Goal: Task Accomplishment & Management: Complete application form

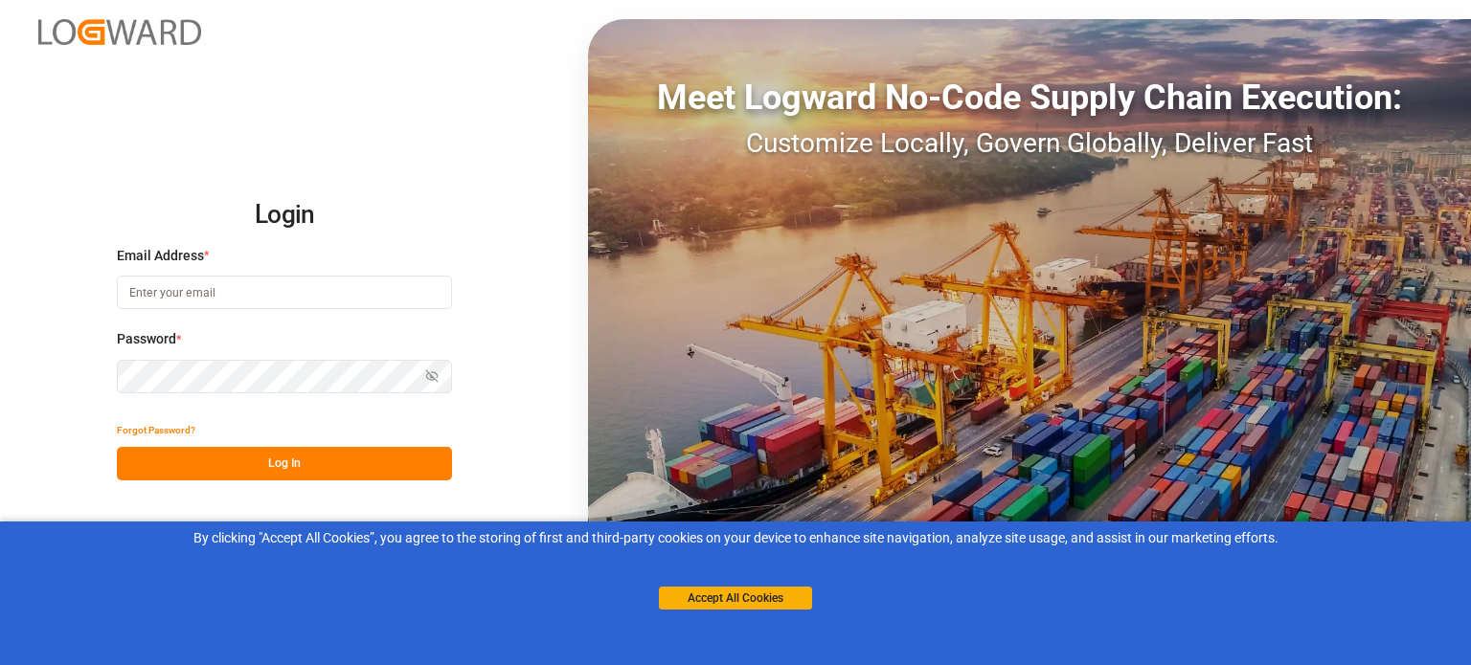
click at [152, 290] on input at bounding box center [284, 293] width 335 height 34
type input "pranay.nimje@logward.com"
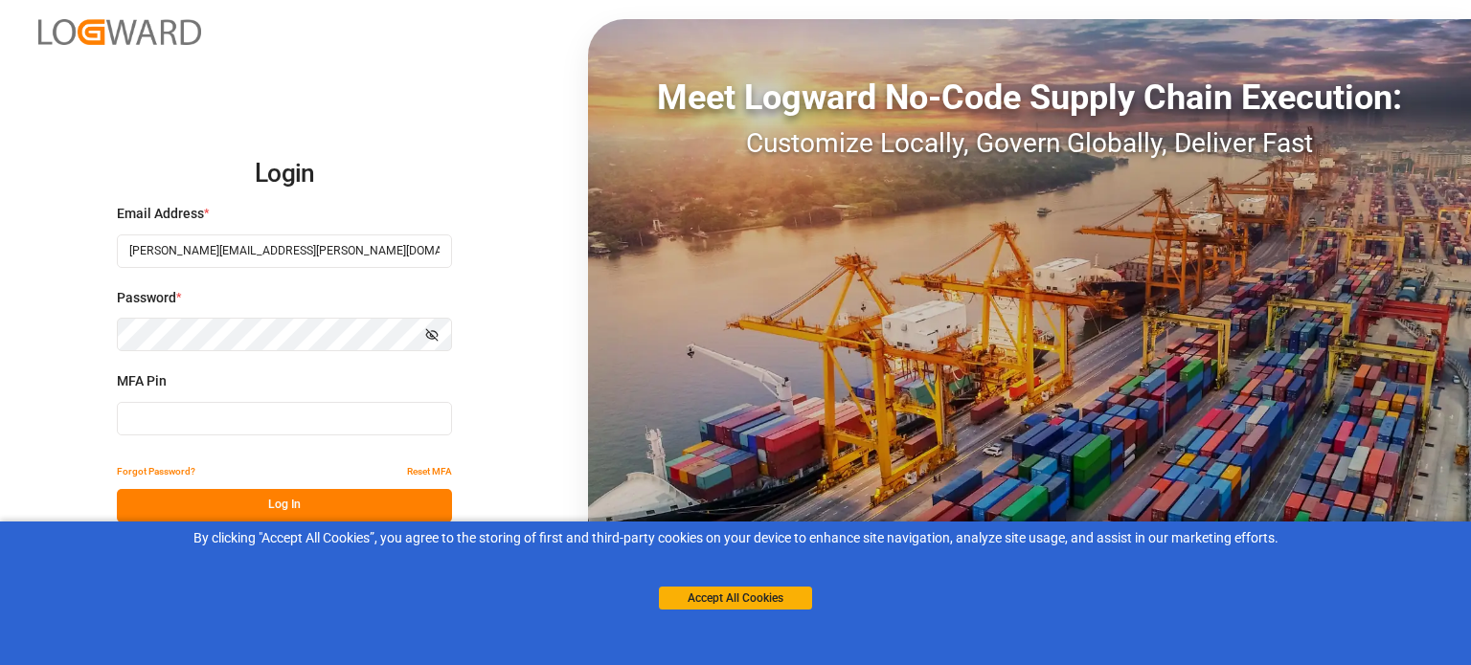
type input "787573"
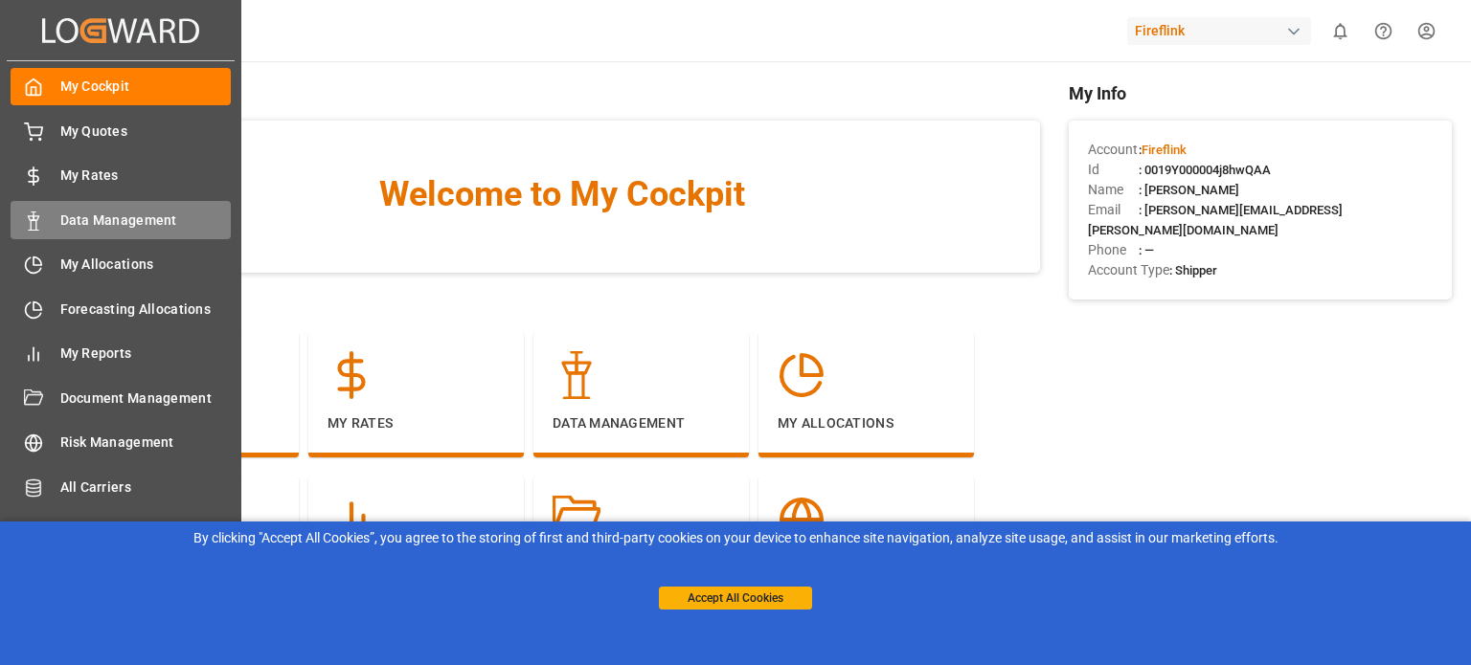
click at [38, 211] on div at bounding box center [27, 221] width 33 height 20
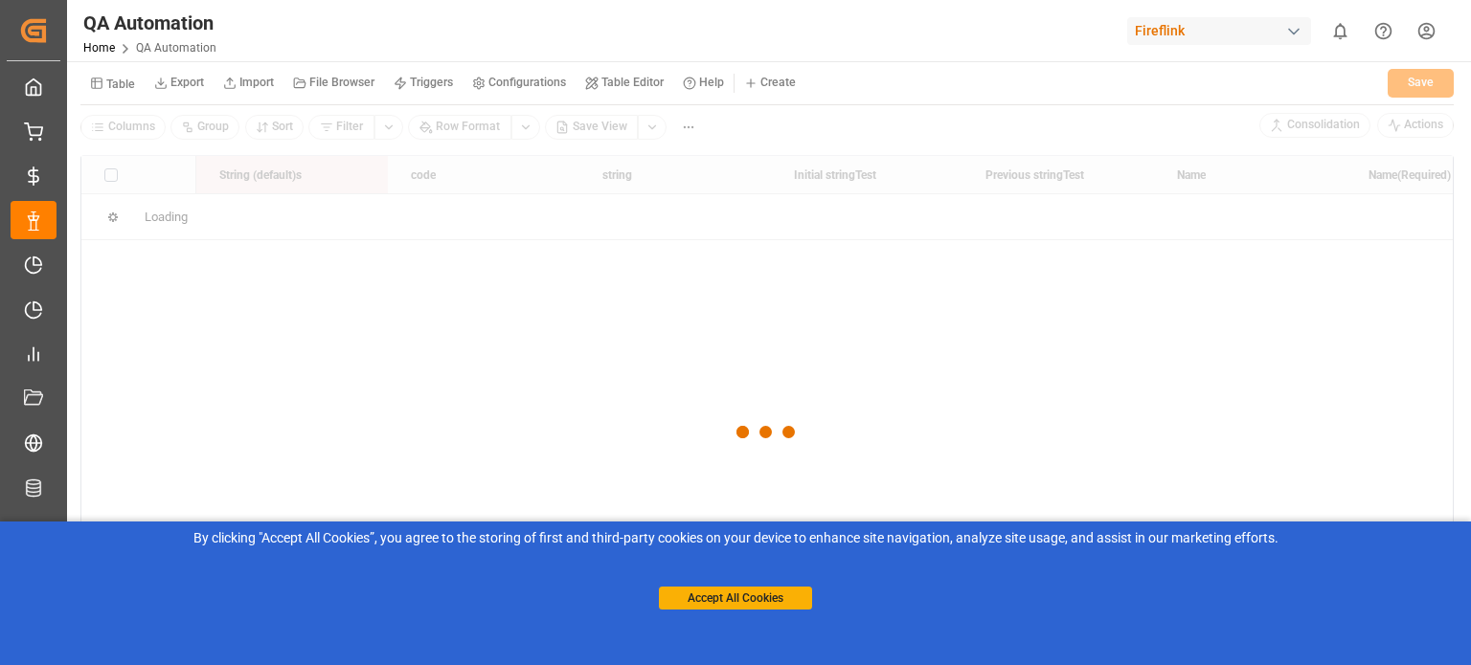
click at [100, 82] on icon at bounding box center [96, 83] width 13 height 13
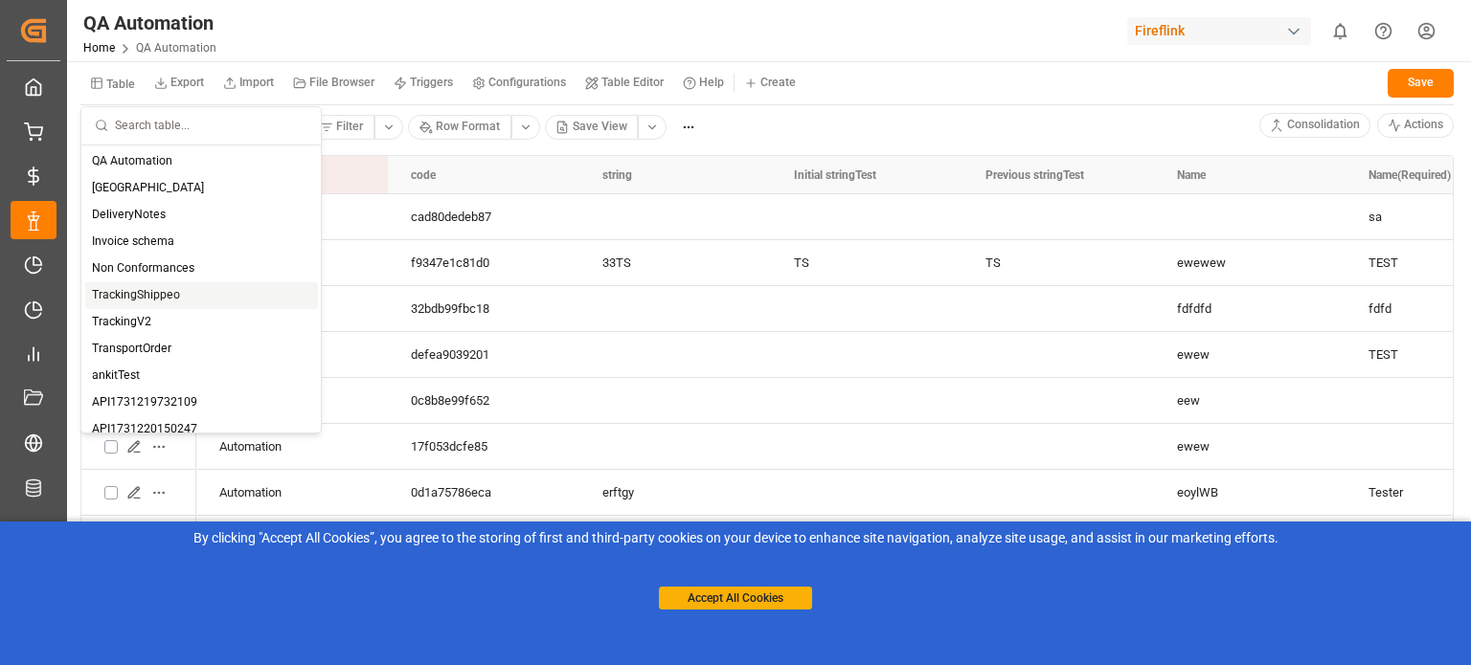
click at [160, 290] on div "TrackingShippeo" at bounding box center [201, 295] width 233 height 27
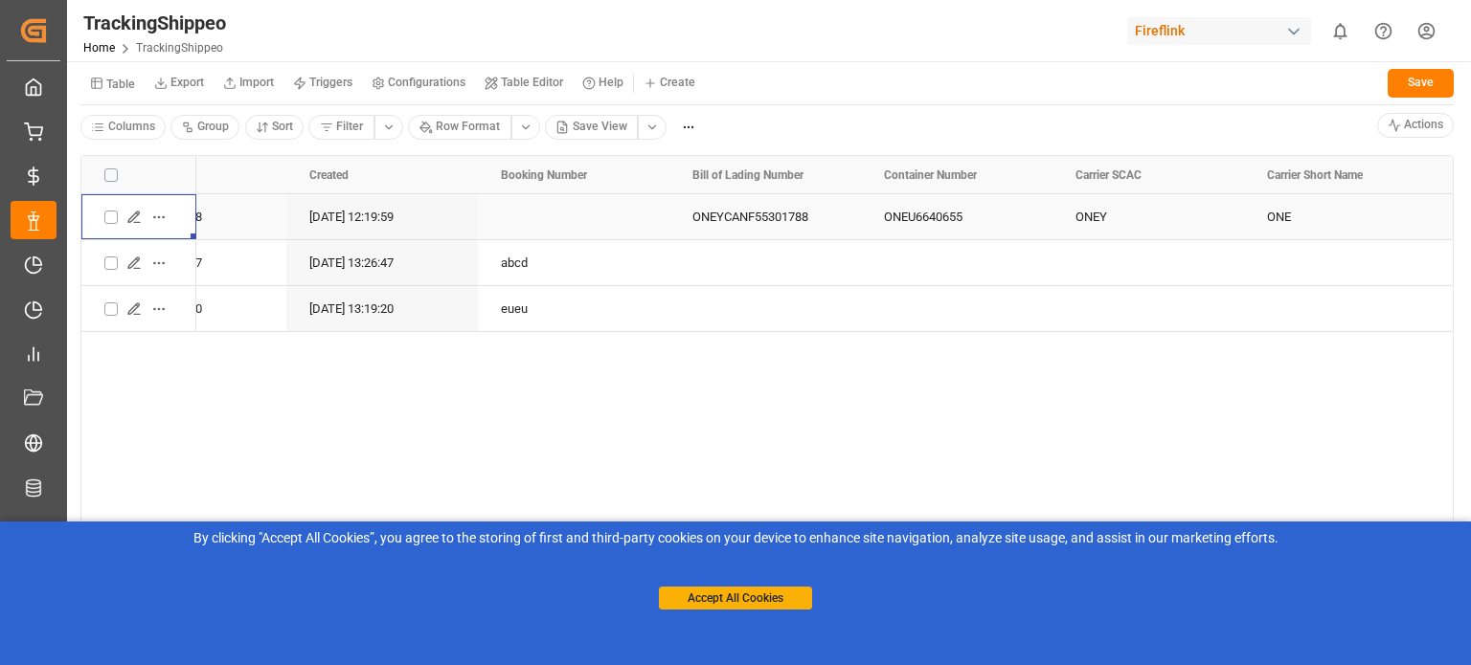
click at [132, 211] on icon "Press SPACE to select this row." at bounding box center [133, 217] width 15 height 15
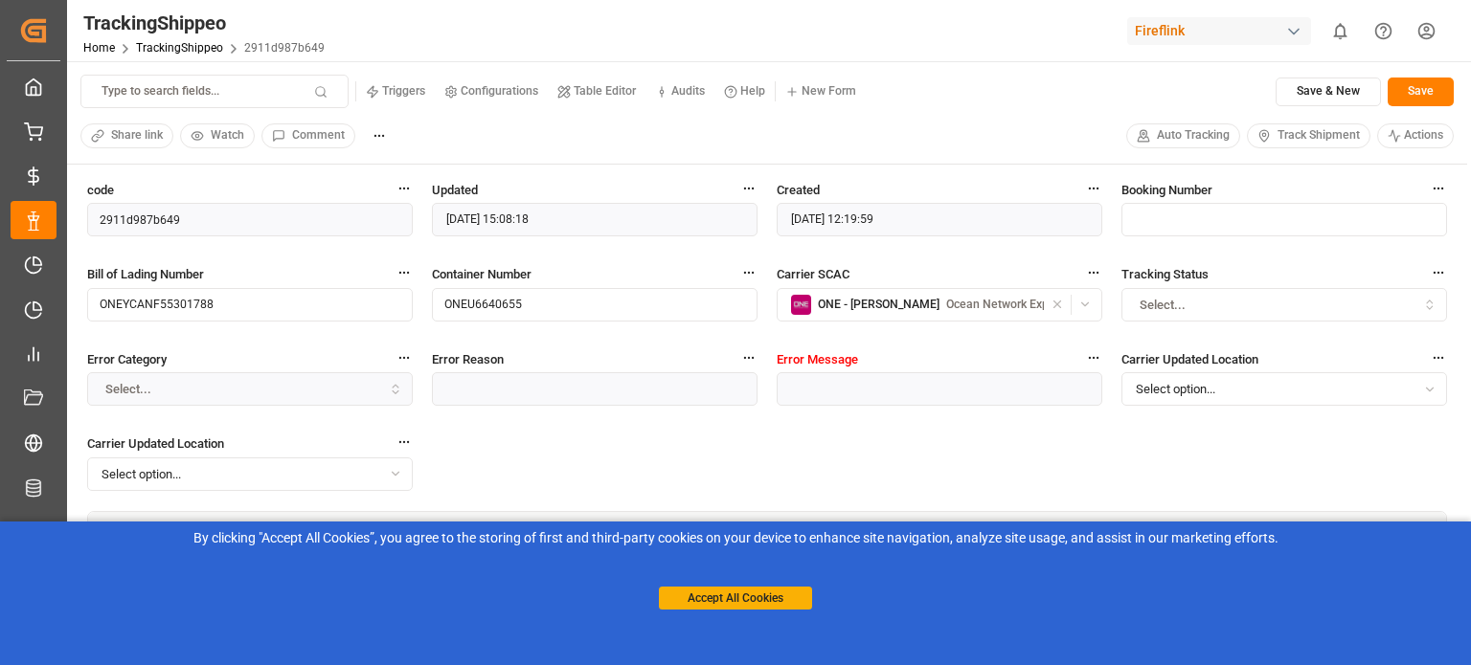
click at [689, 100] on button "Audits" at bounding box center [679, 92] width 69 height 29
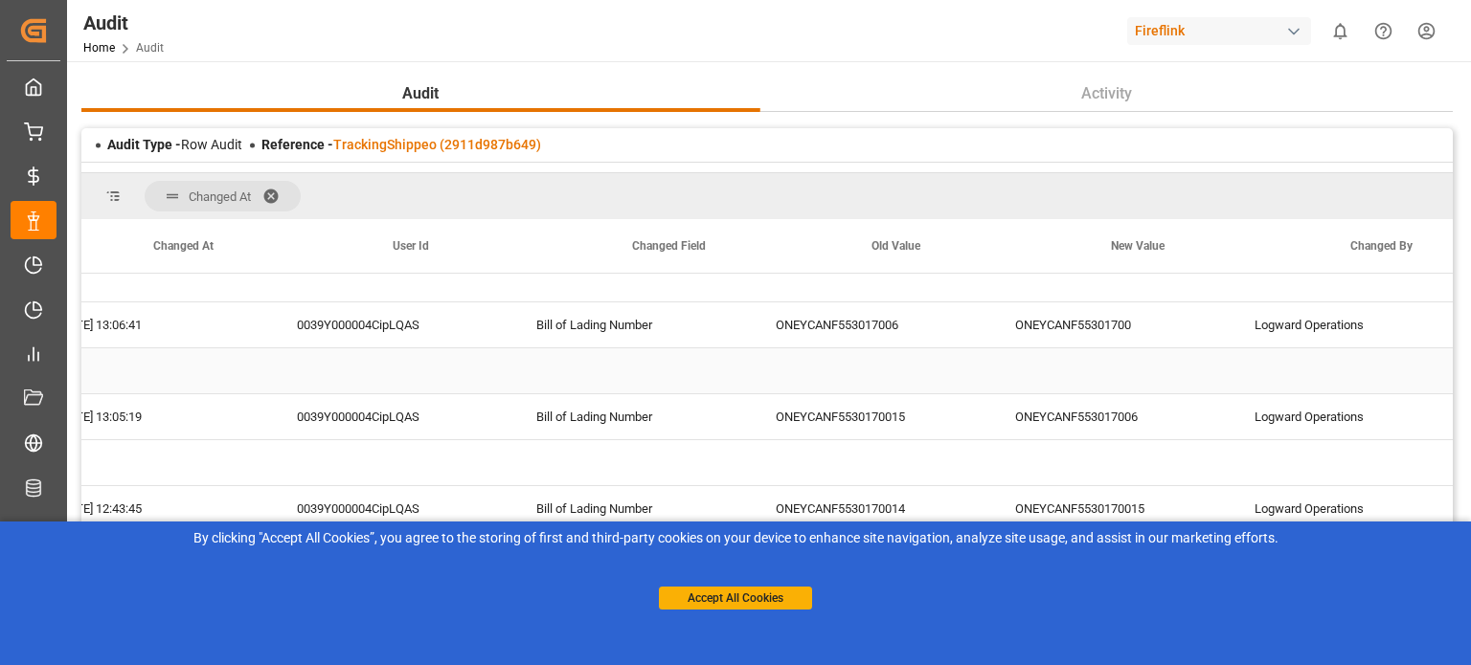
scroll to position [0, 386]
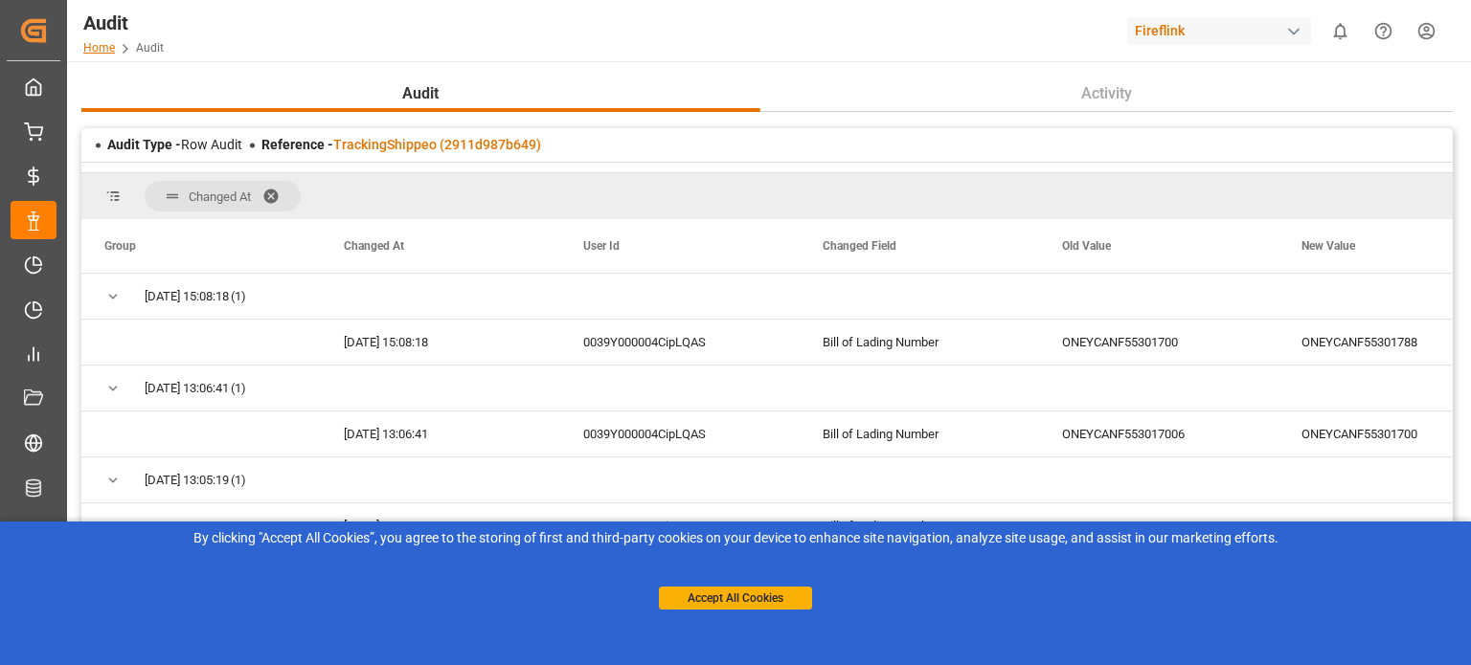
click at [98, 55] on link "Home" at bounding box center [99, 47] width 32 height 13
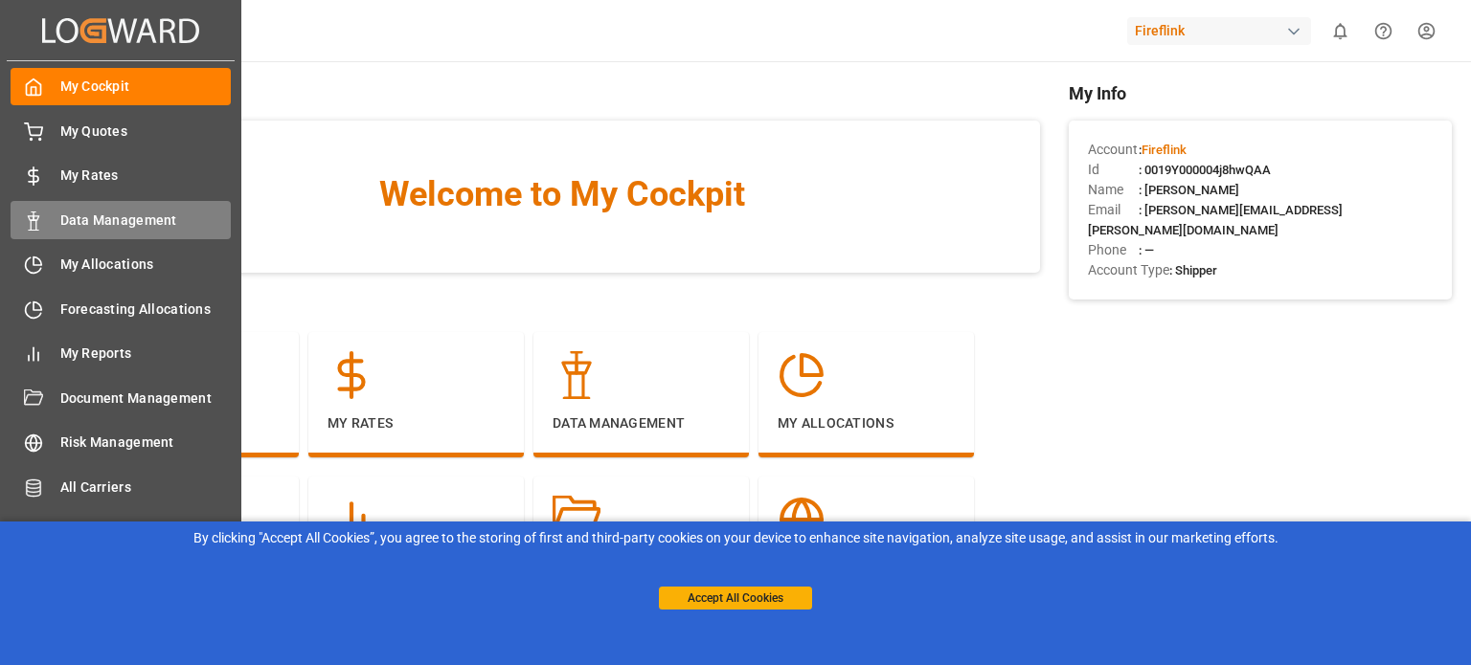
click at [101, 214] on span "Data Management" at bounding box center [145, 221] width 171 height 20
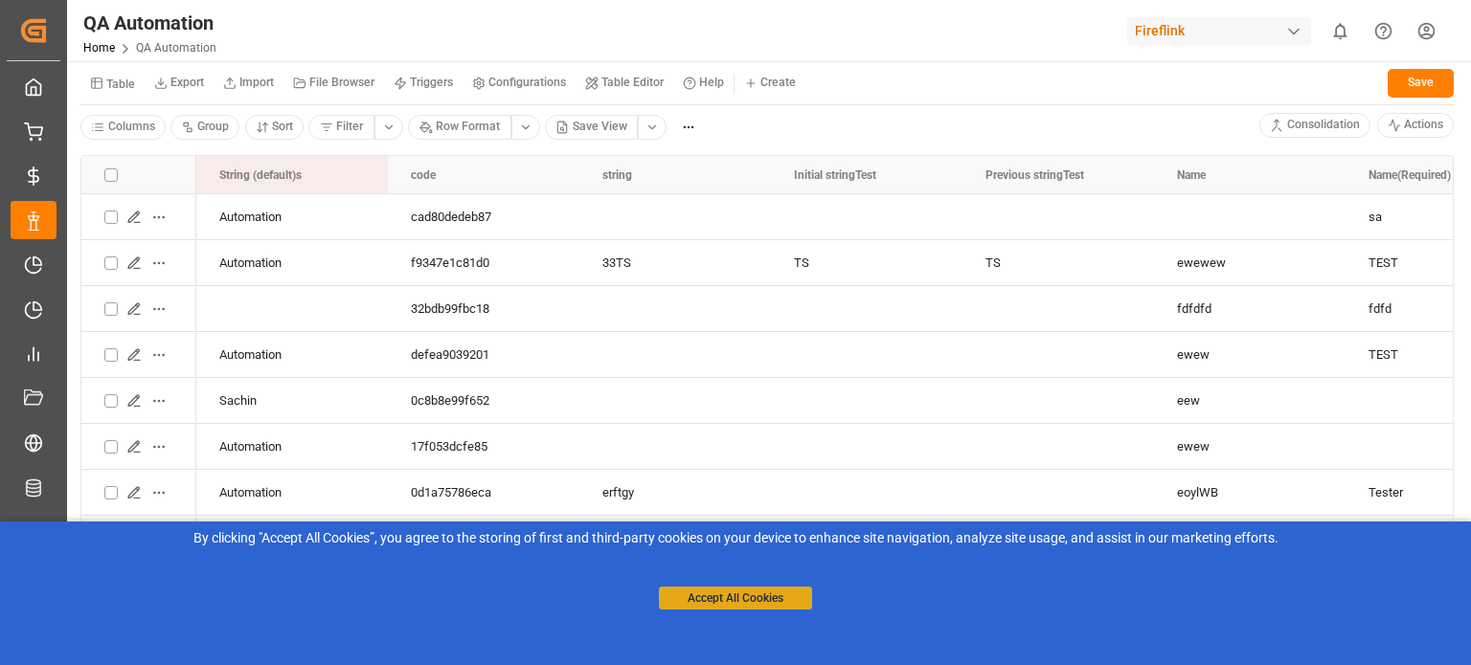
click at [689, 607] on button "Accept All Cookies" at bounding box center [735, 598] width 153 height 23
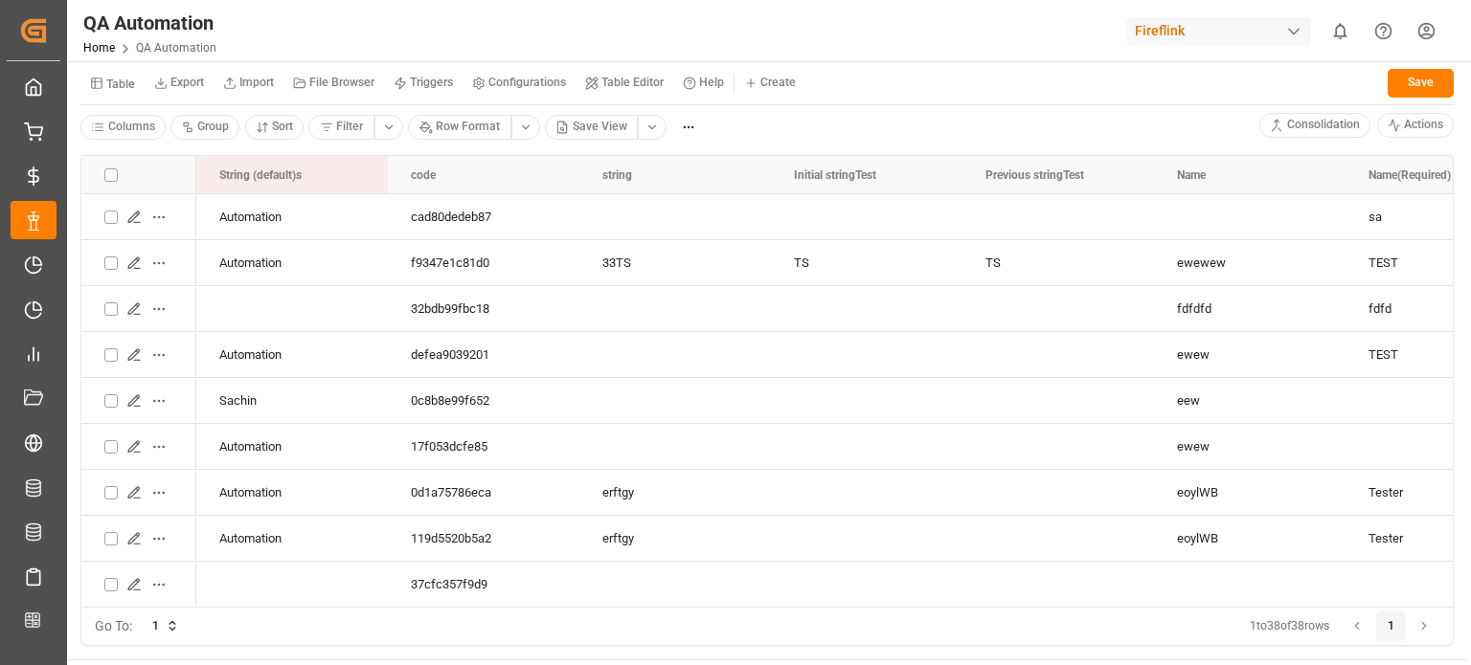
click at [119, 87] on small "Table" at bounding box center [120, 84] width 29 height 11
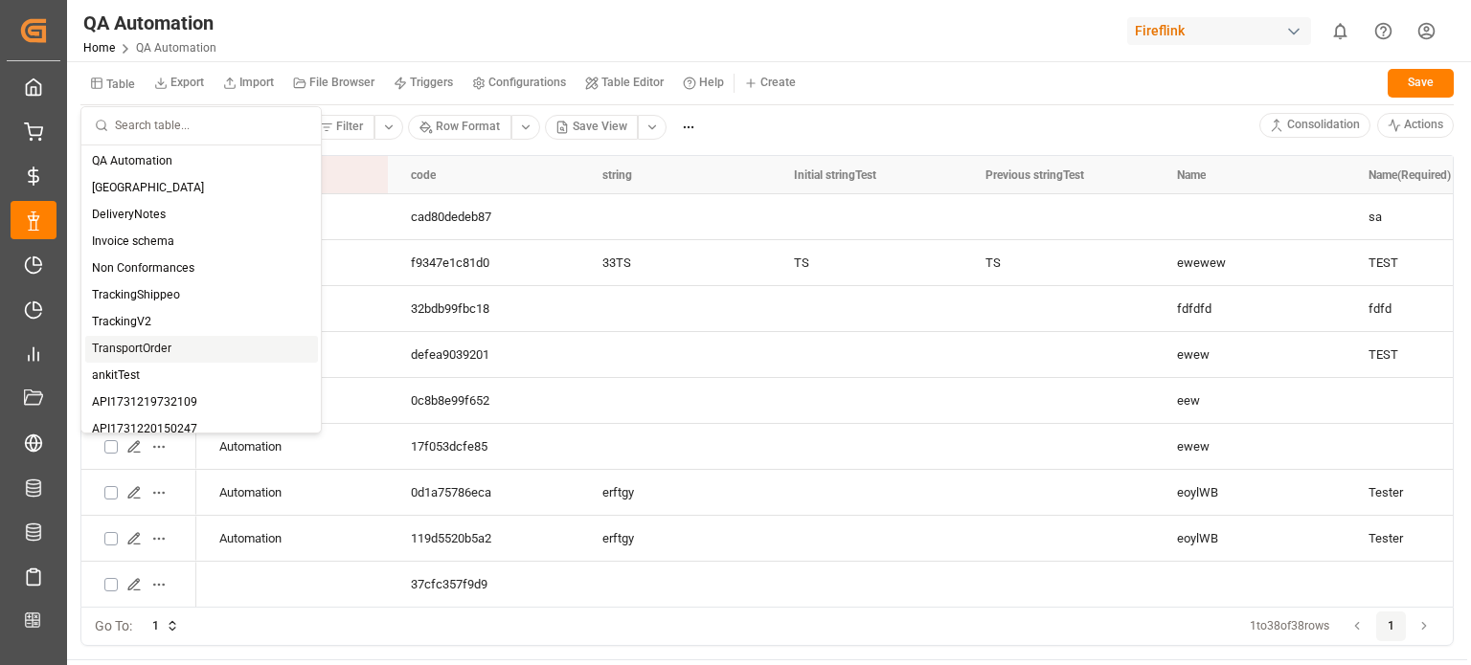
scroll to position [363, 0]
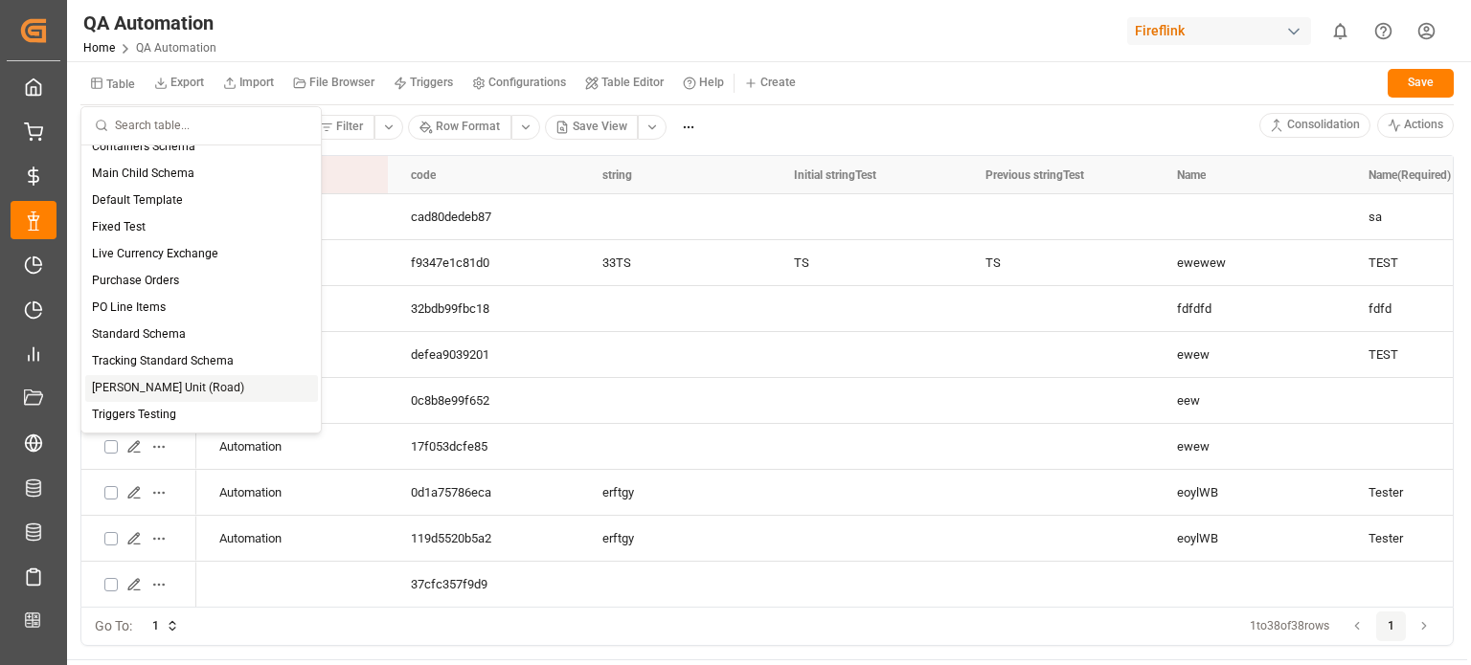
click at [188, 393] on div "[PERSON_NAME] Unit (Road)" at bounding box center [201, 388] width 233 height 27
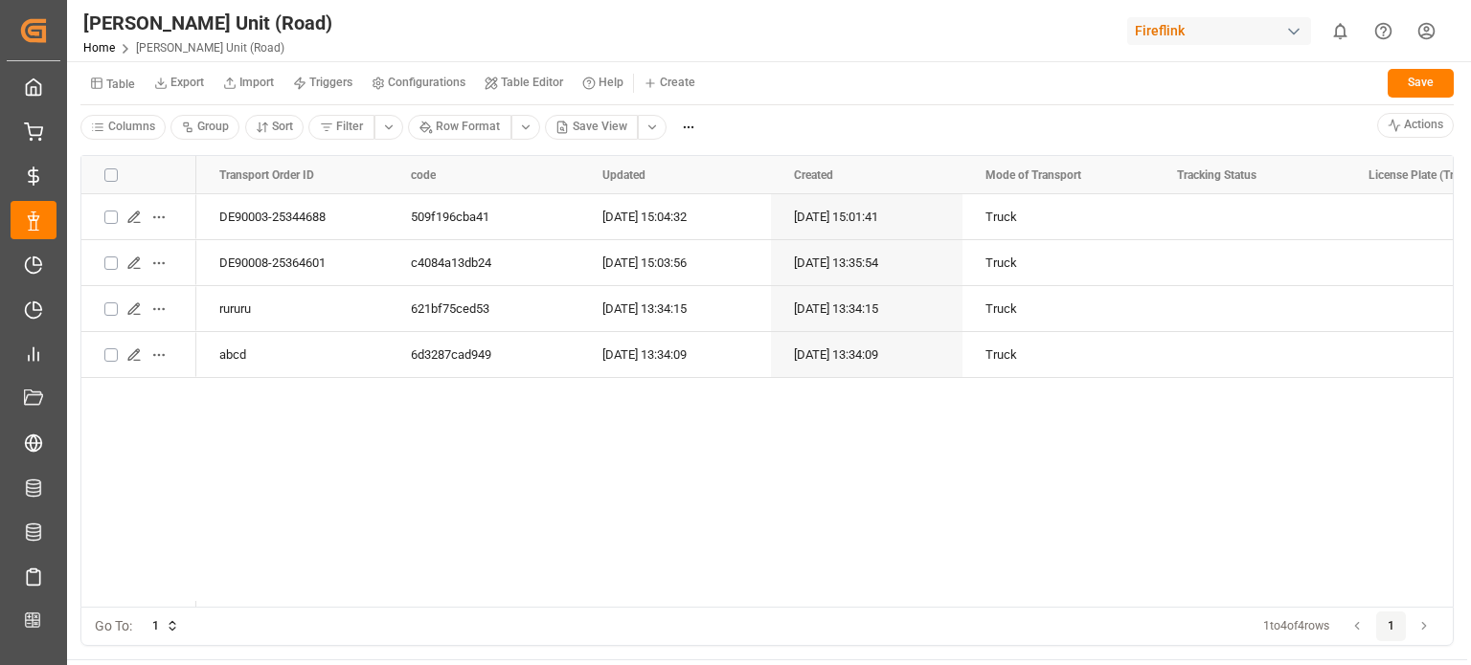
click at [671, 82] on html "Created by potrace 1.15, written by Peter Selinger 2001-2017 Created by potrace…" at bounding box center [735, 332] width 1471 height 665
click at [709, 114] on span "New Form" at bounding box center [695, 120] width 55 height 17
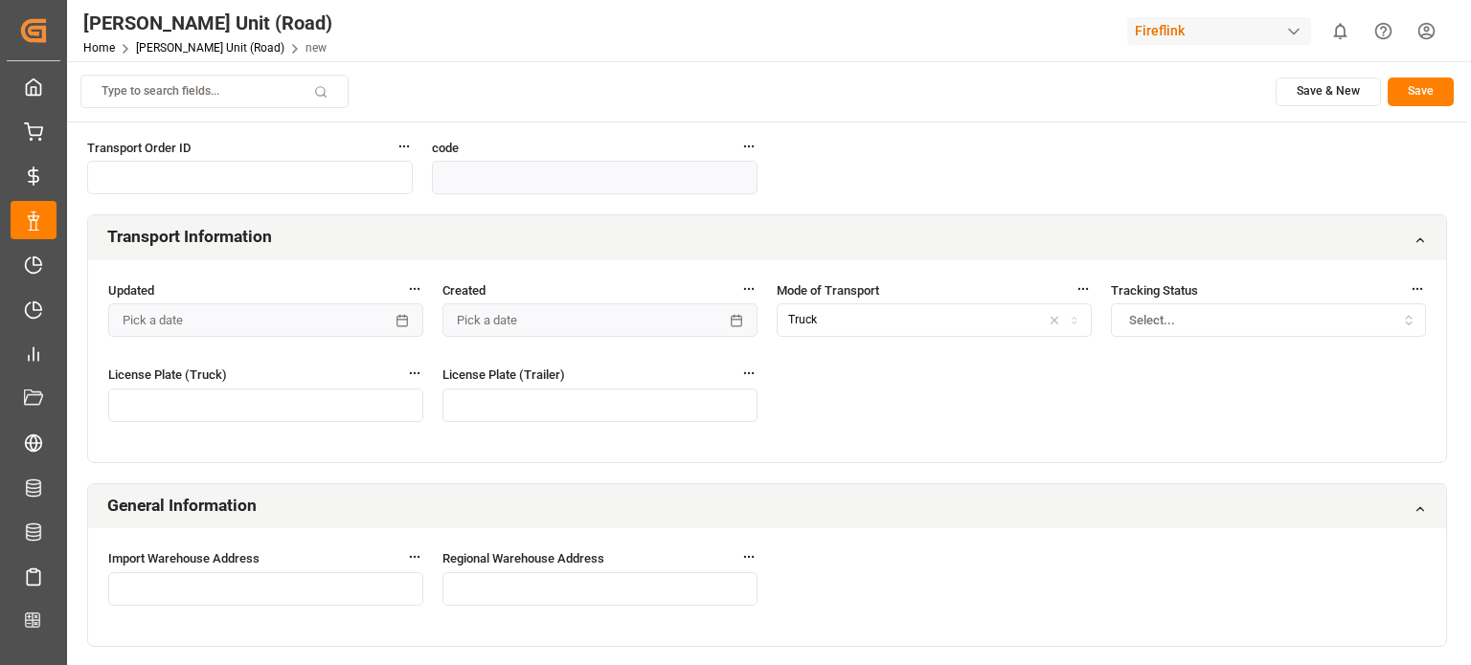
click at [245, 183] on input "text" at bounding box center [250, 178] width 326 height 34
type input "nfiufhdf"
click at [1398, 94] on button "Save" at bounding box center [1420, 92] width 66 height 29
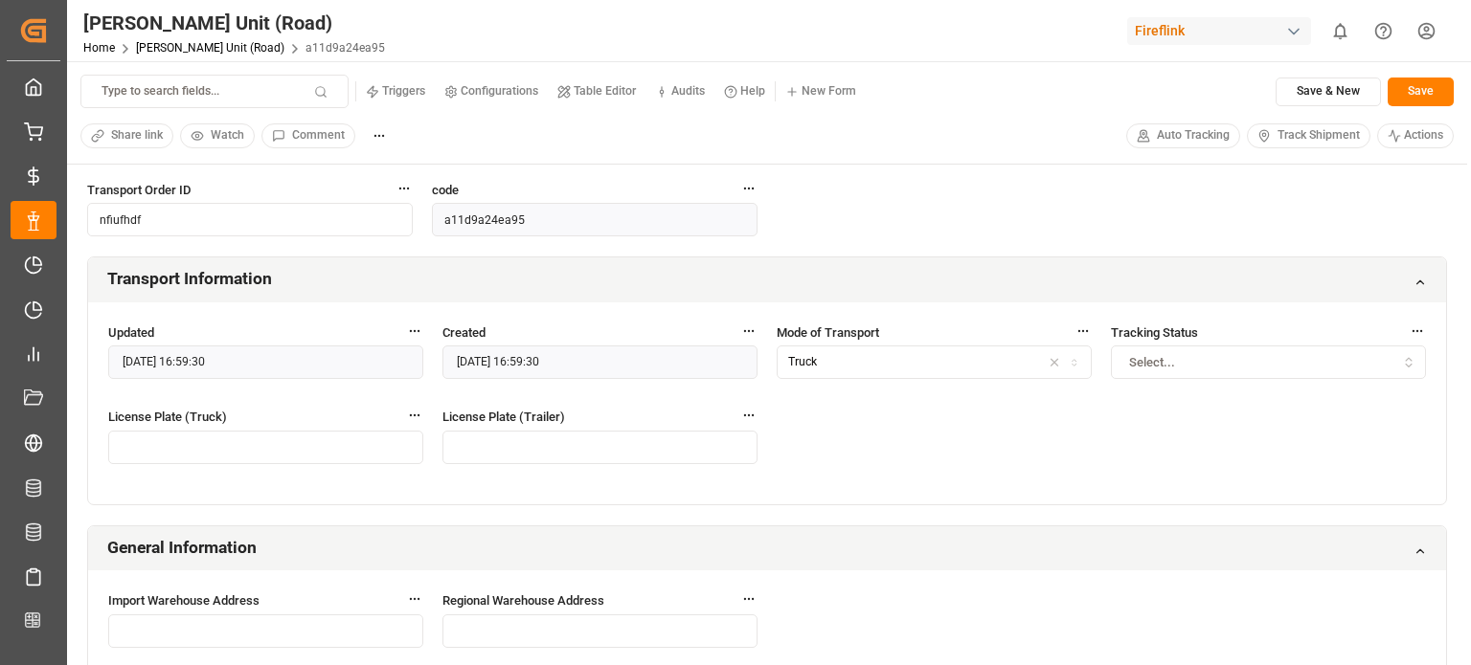
click at [1207, 142] on span "Auto Tracking" at bounding box center [1193, 135] width 73 height 17
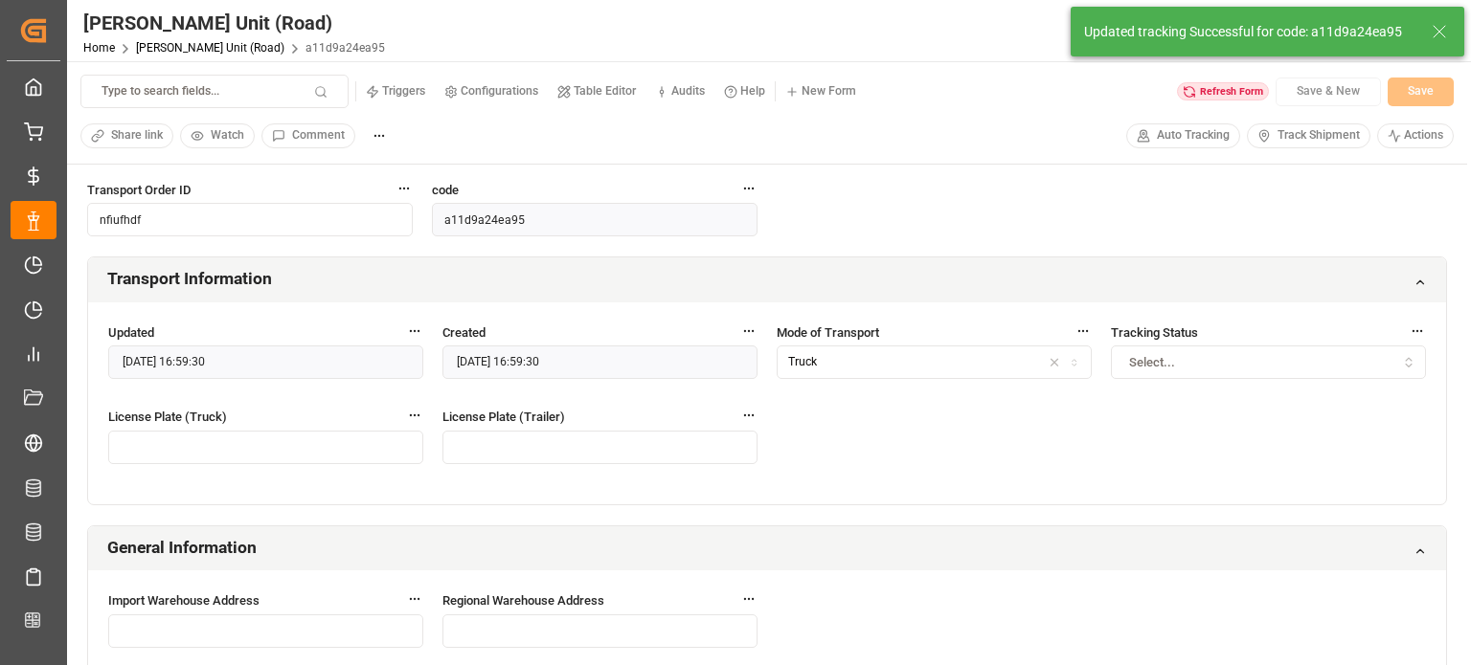
click at [209, 212] on input "nfiufhdf" at bounding box center [250, 220] width 326 height 34
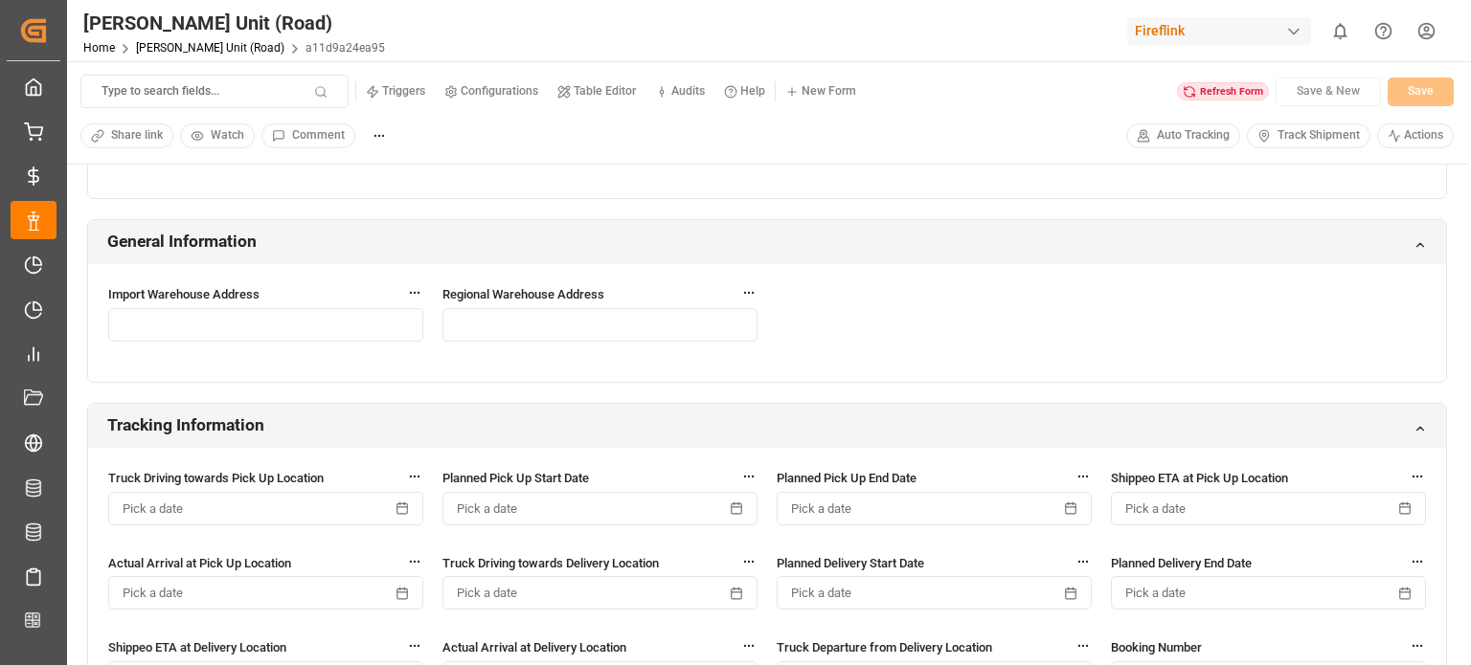
scroll to position [308, 0]
click at [162, 306] on input "button" at bounding box center [265, 323] width 315 height 34
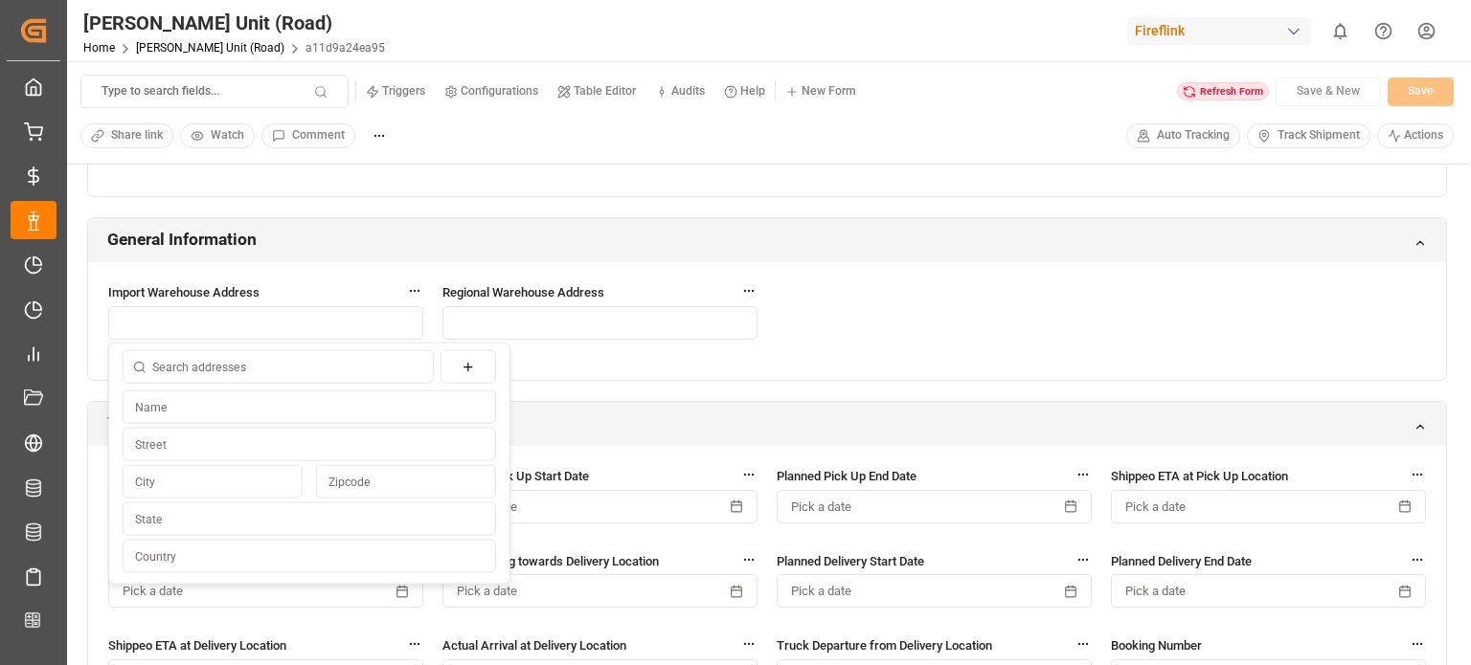
click at [176, 380] on input "button" at bounding box center [278, 367] width 311 height 34
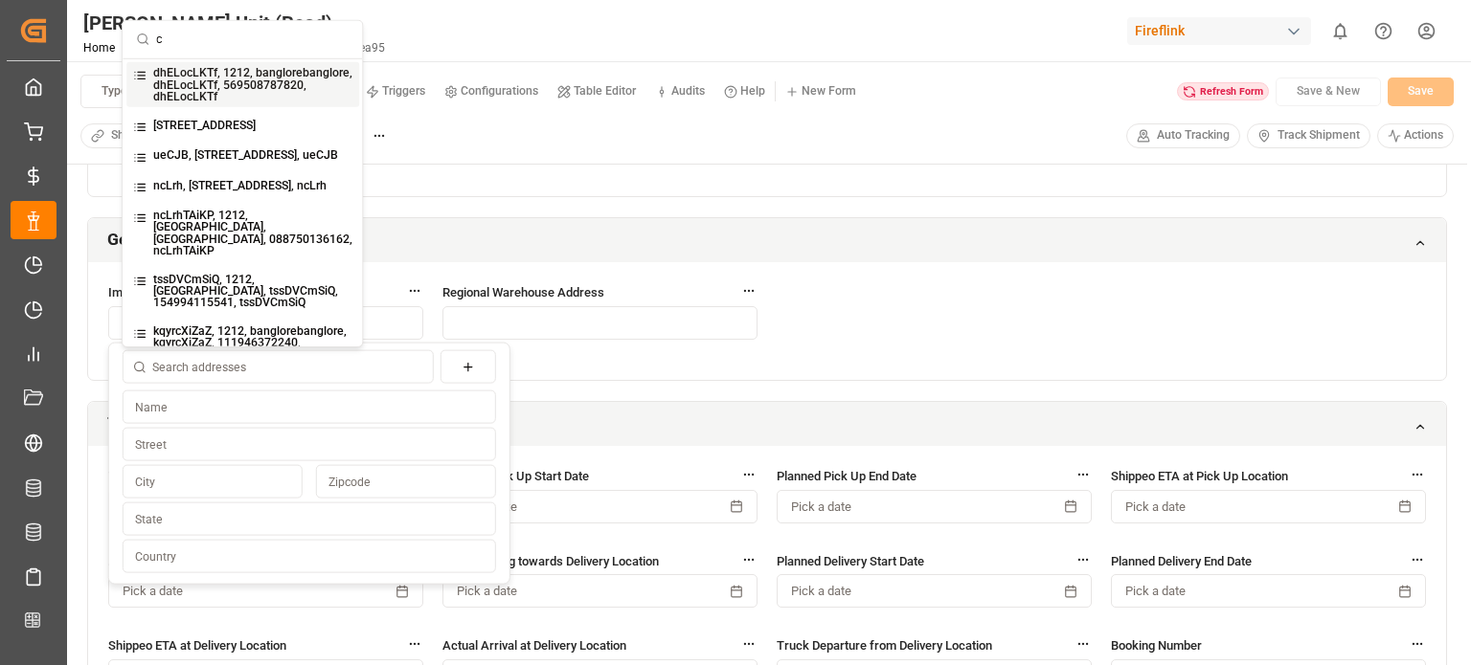
type input "c"
click at [180, 87] on small "dhELocLKTf, 1212, banglorebanglore, dhELocLKTf, 569508787820, dhELocLKTf" at bounding box center [252, 84] width 199 height 35
type input "dhELocLKTf, 1212, banglorebanglore, dhELocLKTf, 569508787820, dhELocLKTf"
type input "dhELocLKTf"
type input "1212"
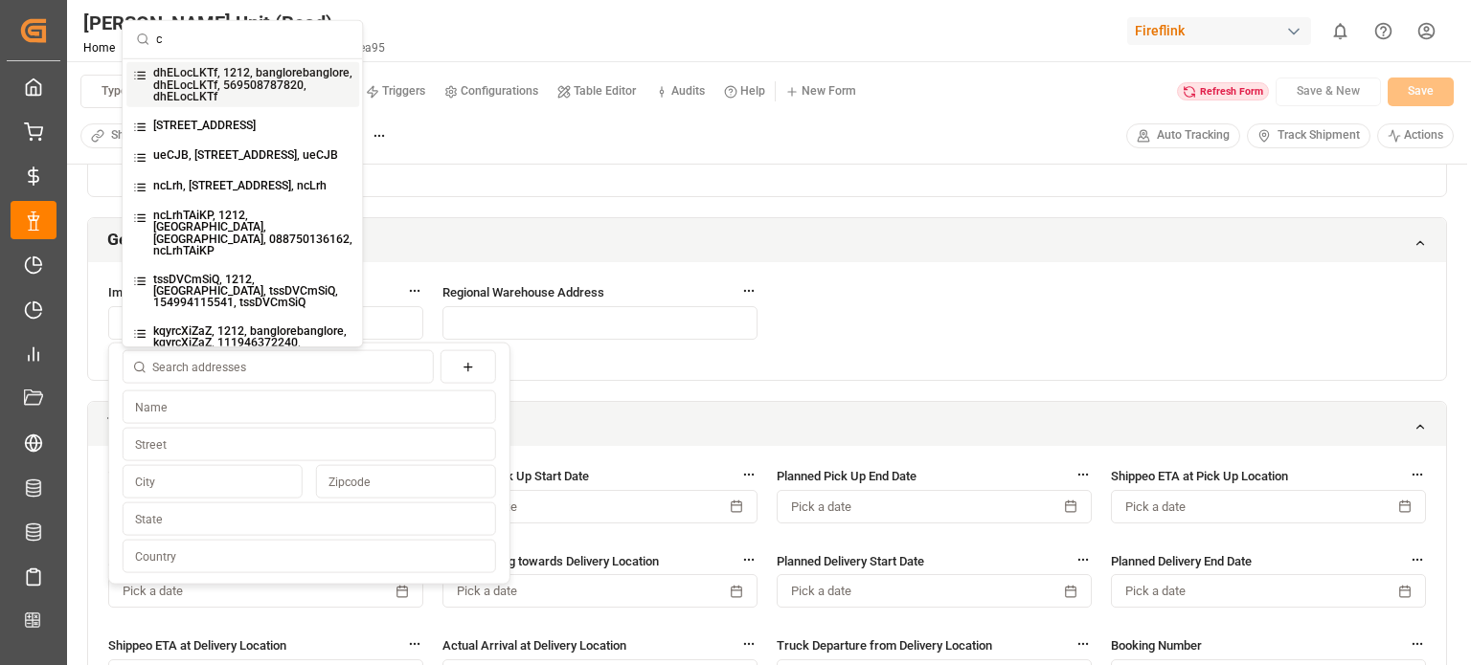
type input "banglorebanglore"
type input "569508787820"
type input "dhELocLKTf"
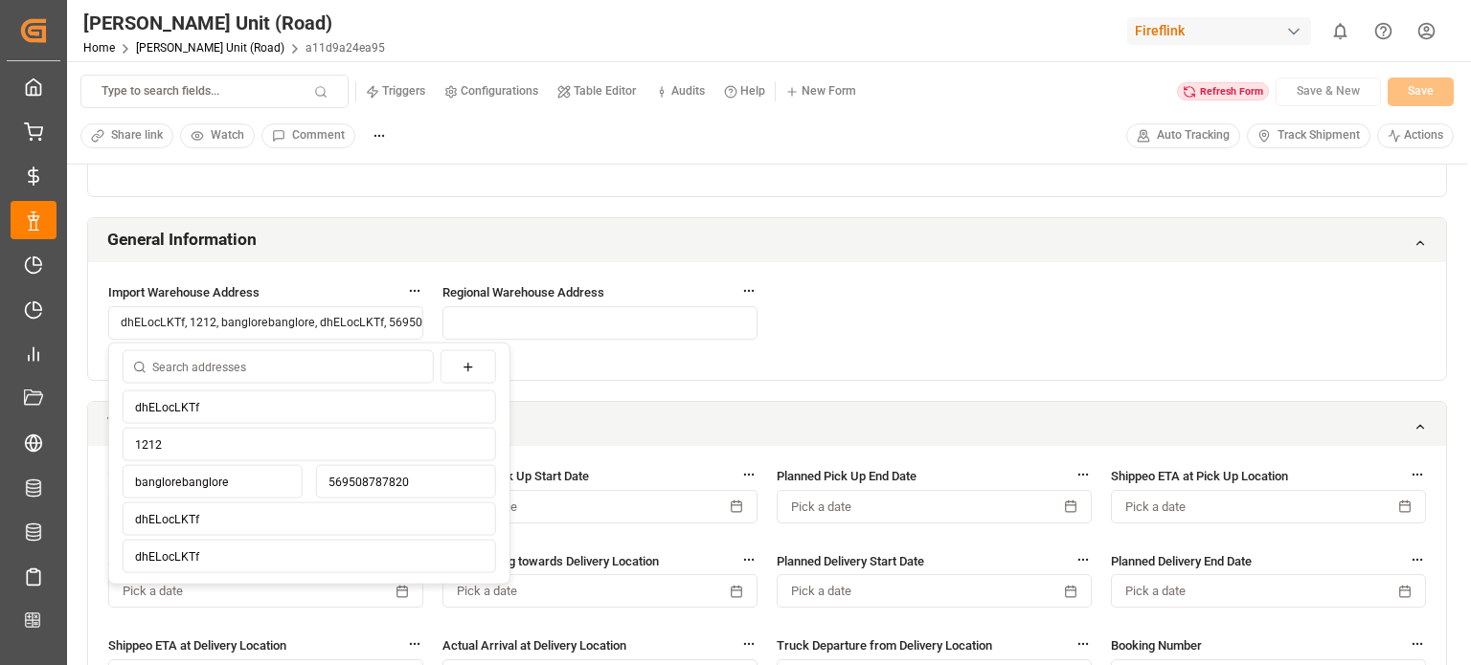
click at [221, 540] on input "dhELocLKTf" at bounding box center [309, 557] width 373 height 34
type input "dh"
type input "dhELocLKTf, 1212, banglorebanglore, dhELocLKTf, 569508787820, dh"
click at [865, 315] on div "Import Warehouse Address dhELocLKTf, 1212, banglorebanglore, dhELocLKTf, 569508…" at bounding box center [767, 321] width 1358 height 118
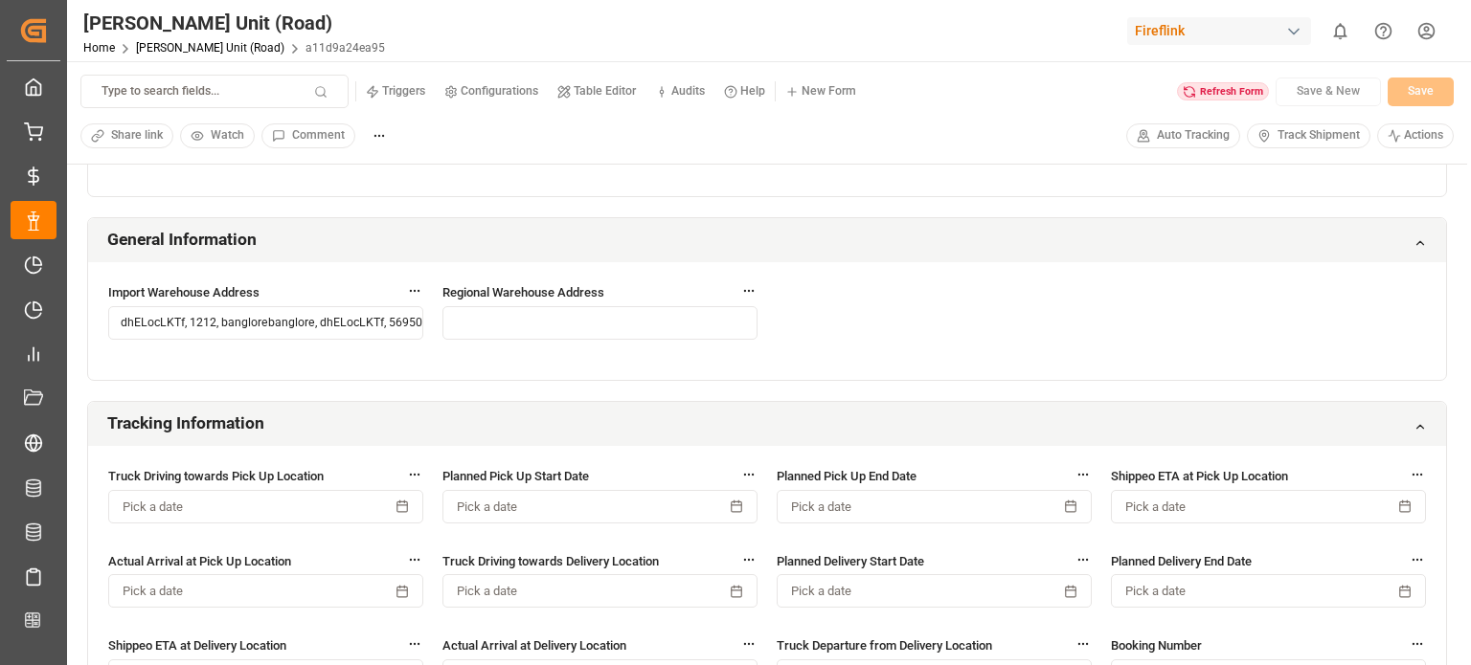
click at [559, 331] on input "button" at bounding box center [599, 323] width 315 height 34
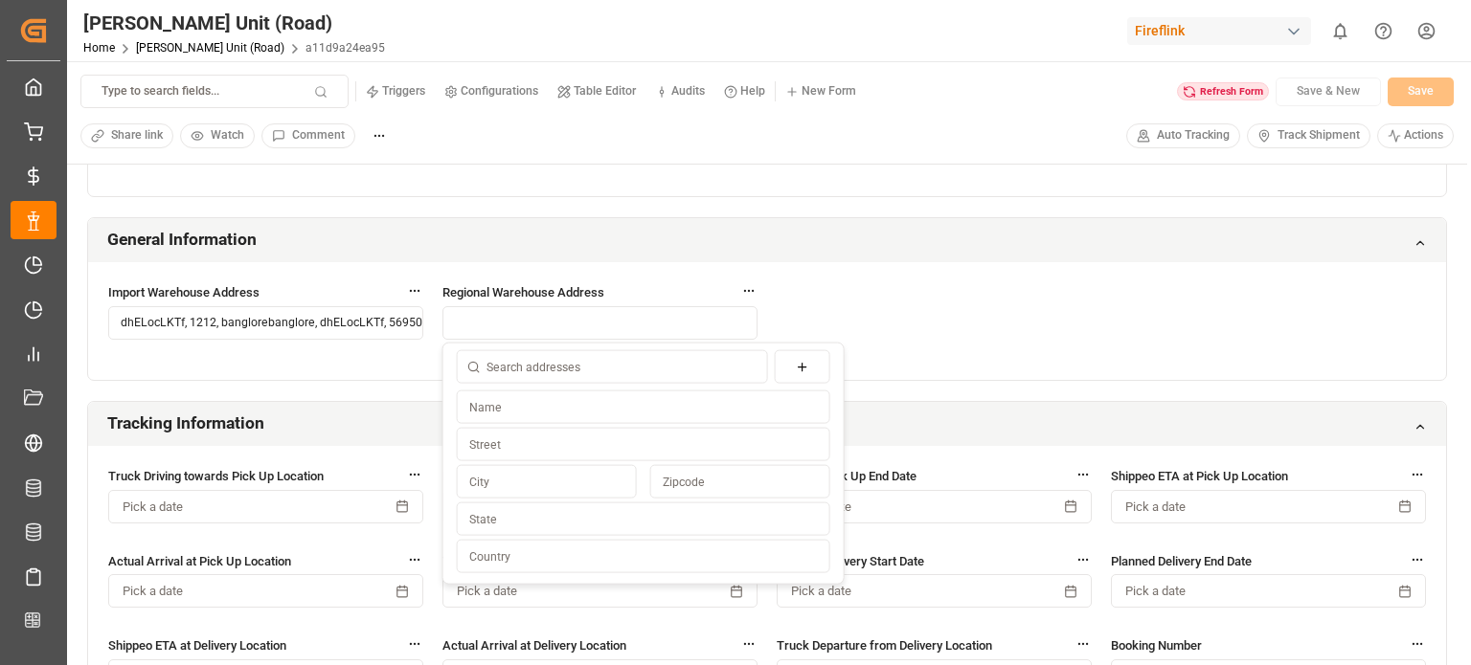
click at [490, 371] on input "button" at bounding box center [612, 367] width 311 height 34
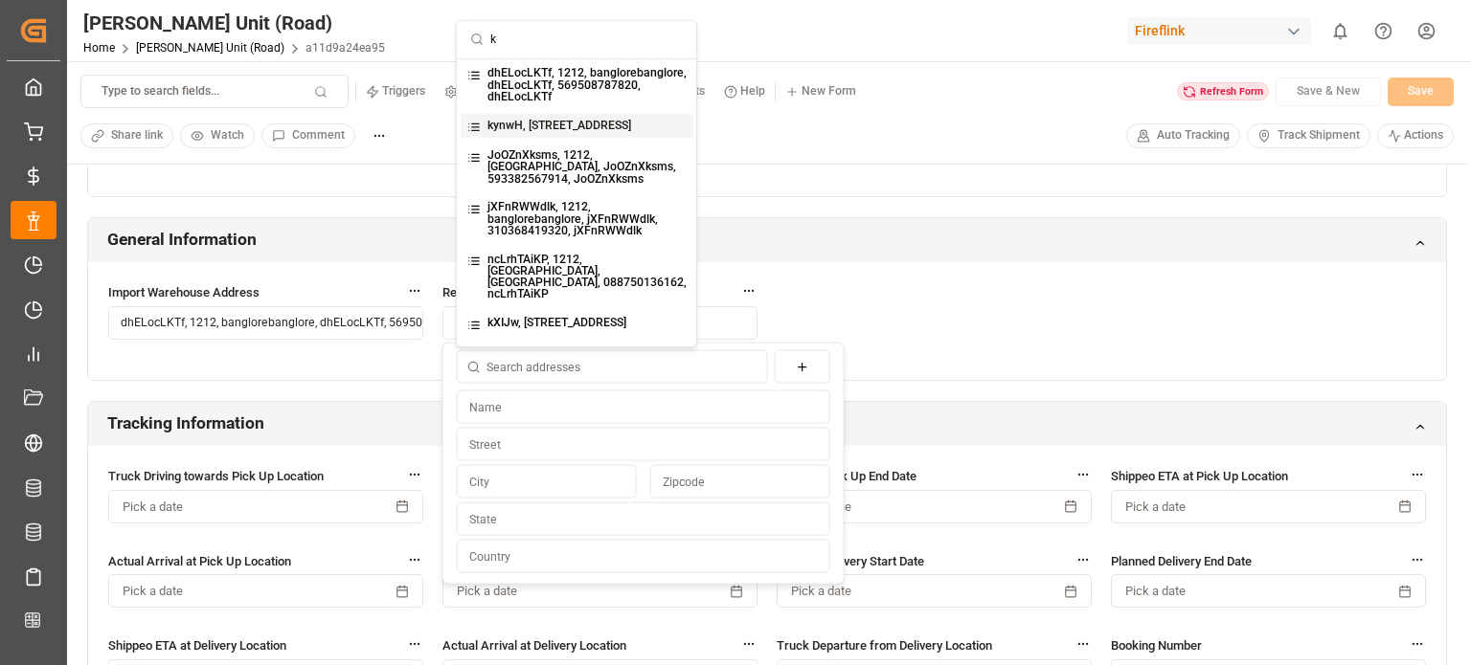
type input "k"
click at [563, 132] on small "kynwH, 12, banglore, kynwH, 879496, kynwH" at bounding box center [559, 125] width 144 height 13
type input "kynwH, 12, banglore, kynwH, 879496, kynwH"
type input "kynwH"
type input "12"
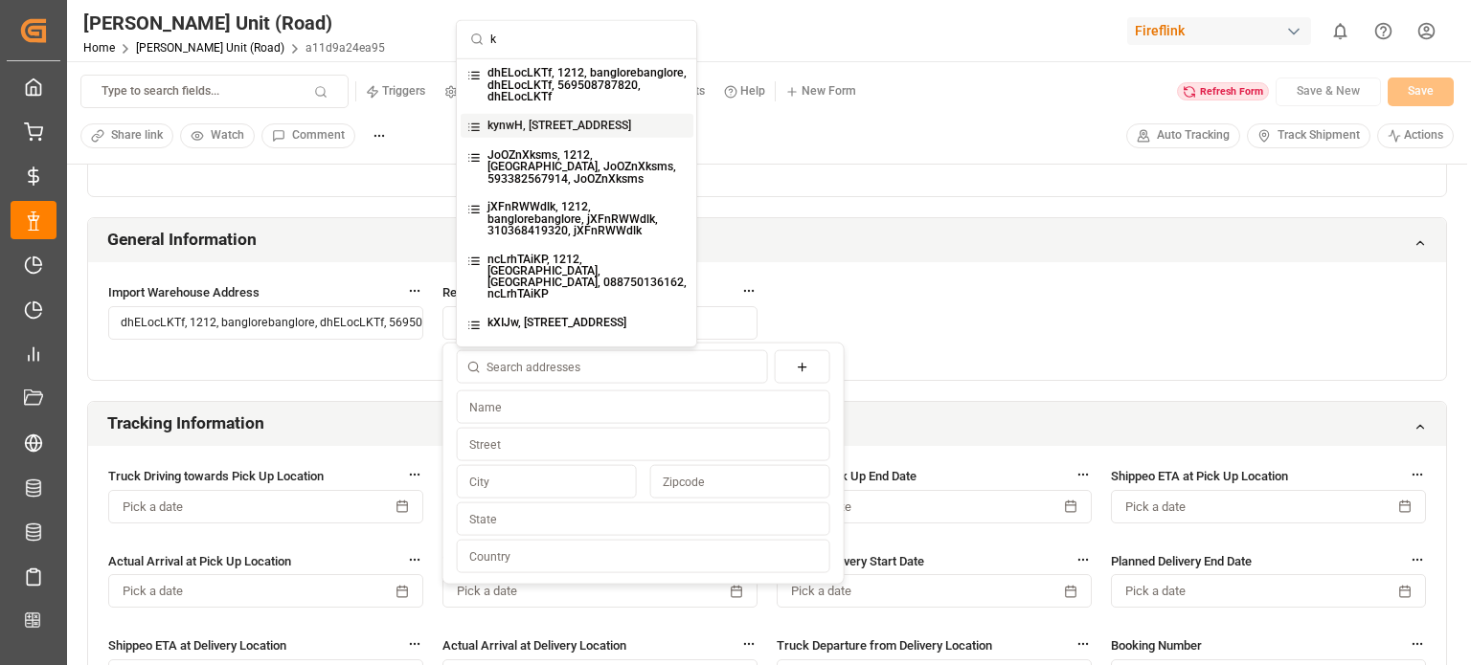
type input "banglore"
type input "879496"
type input "kynwH"
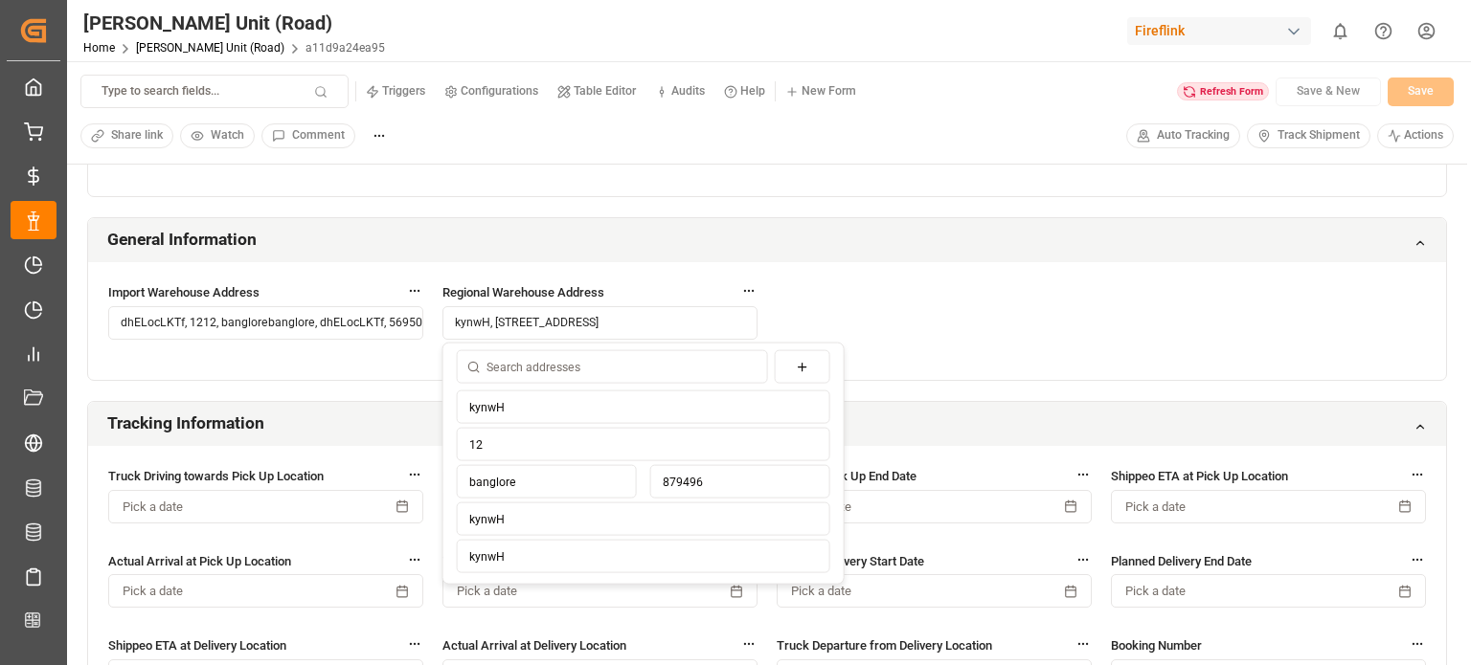
click at [529, 560] on input "kynwH" at bounding box center [643, 557] width 373 height 34
type input "k"
type input "IN"
type input "kynwH, 12, banglore, kynwH, 879496, IN"
click at [898, 319] on div "Import Warehouse Address dhELocLKTf, 1212, banglorebanglore, dhELocLKTf, 569508…" at bounding box center [767, 321] width 1358 height 118
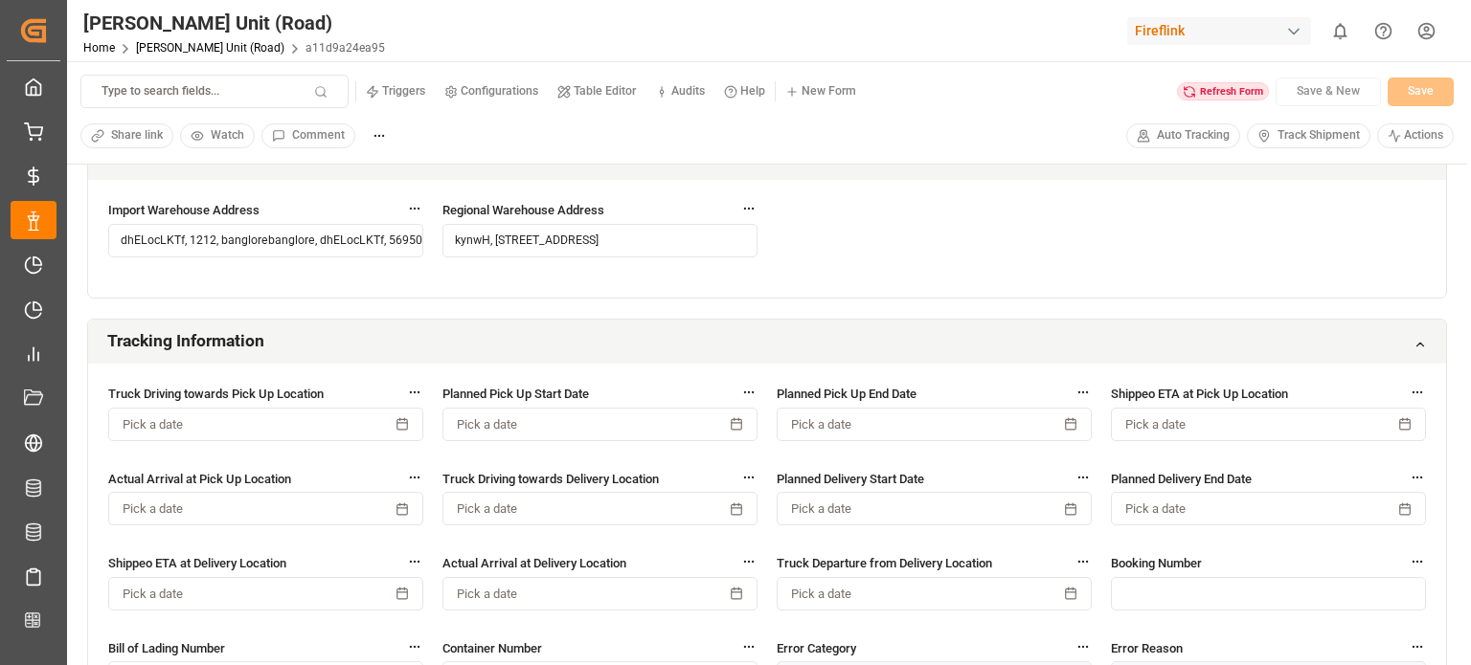
scroll to position [391, 0]
click at [509, 423] on span "Pick a date" at bounding box center [487, 425] width 60 height 17
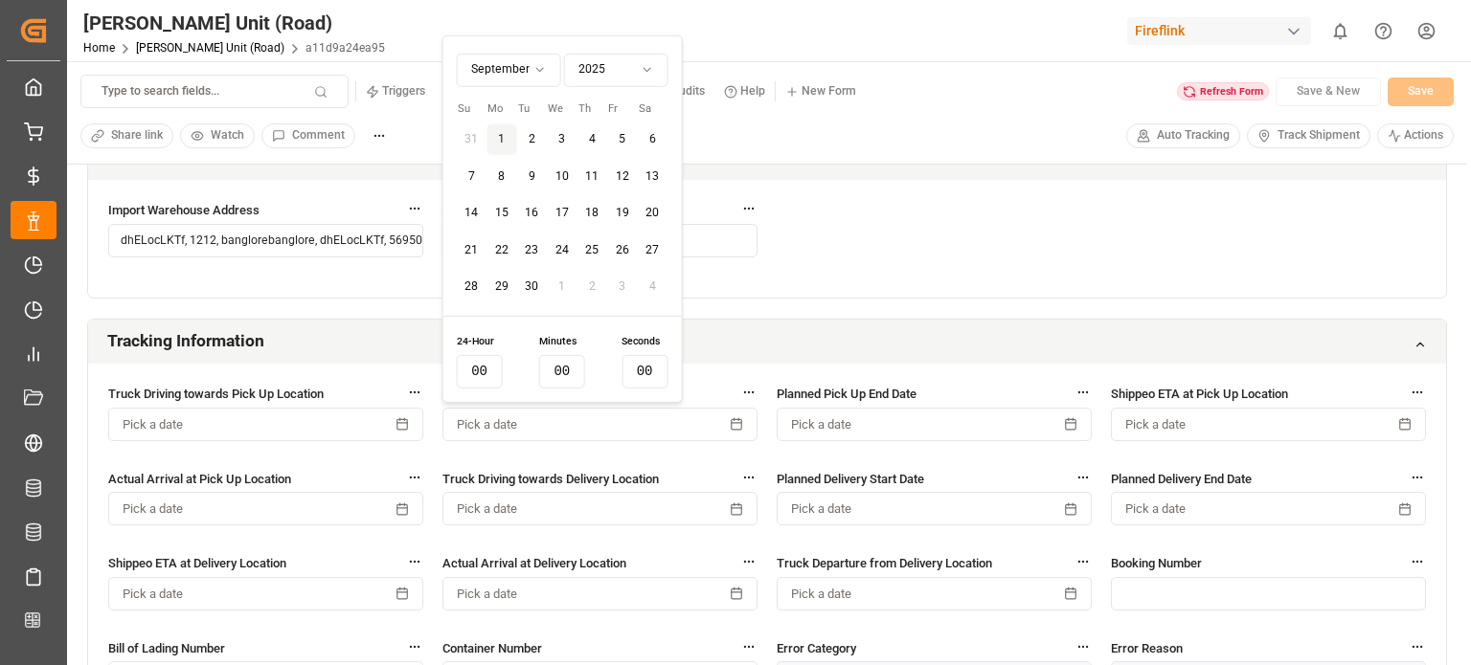
click at [500, 141] on button "1" at bounding box center [501, 139] width 30 height 31
type input "17"
type input "55"
click at [831, 424] on span "Pick a date" at bounding box center [821, 425] width 60 height 17
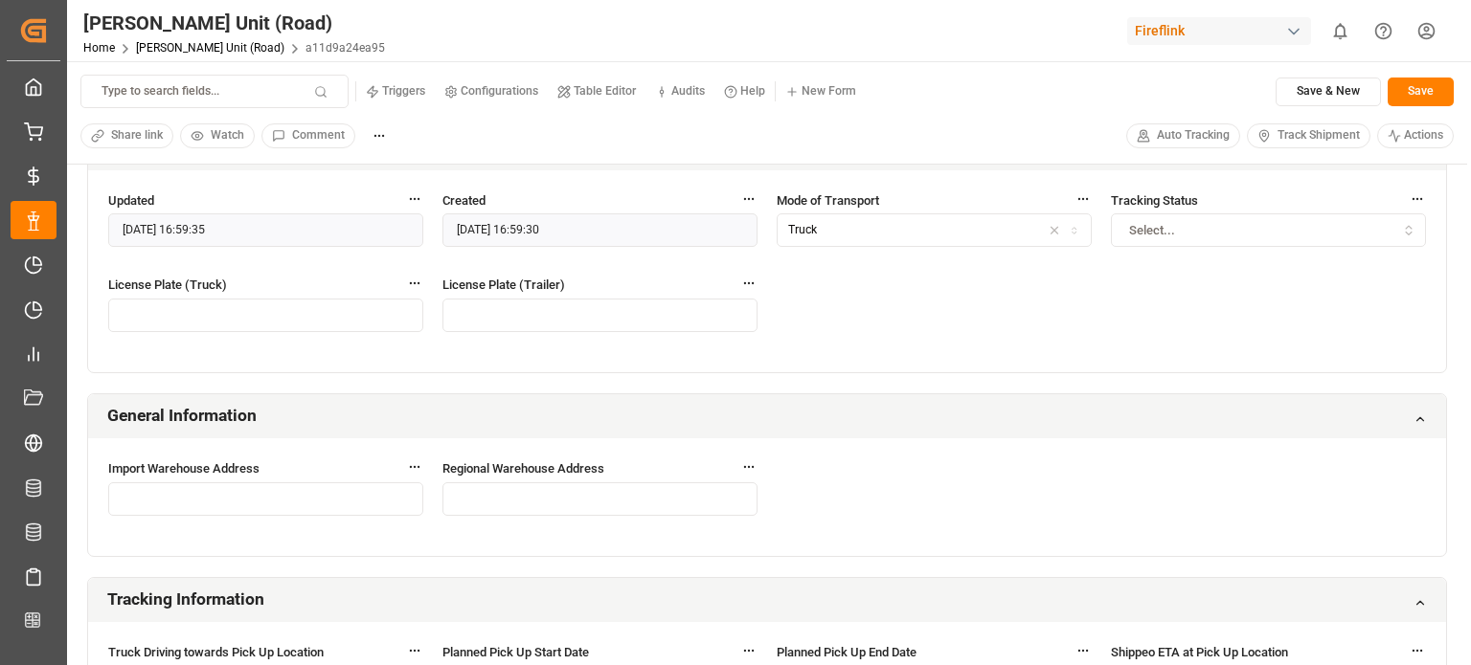
scroll to position [136, 0]
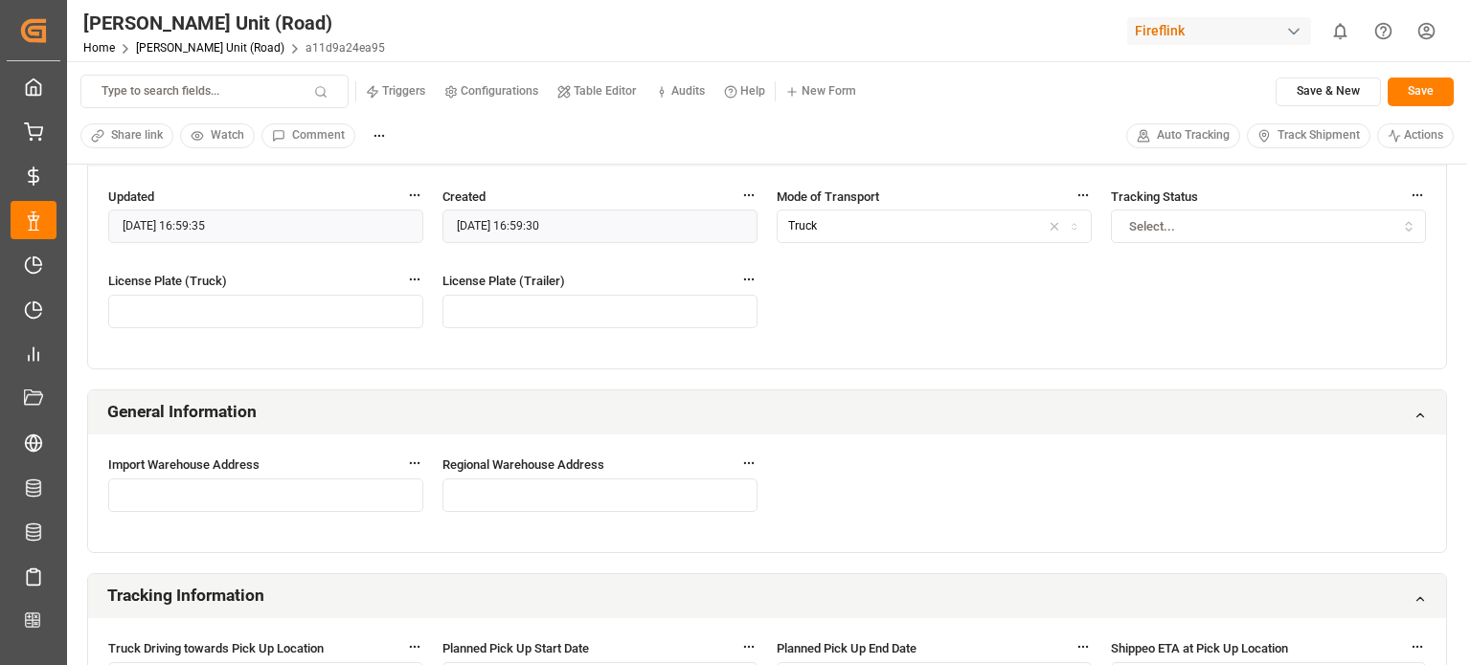
click at [224, 481] on input "button" at bounding box center [265, 496] width 315 height 34
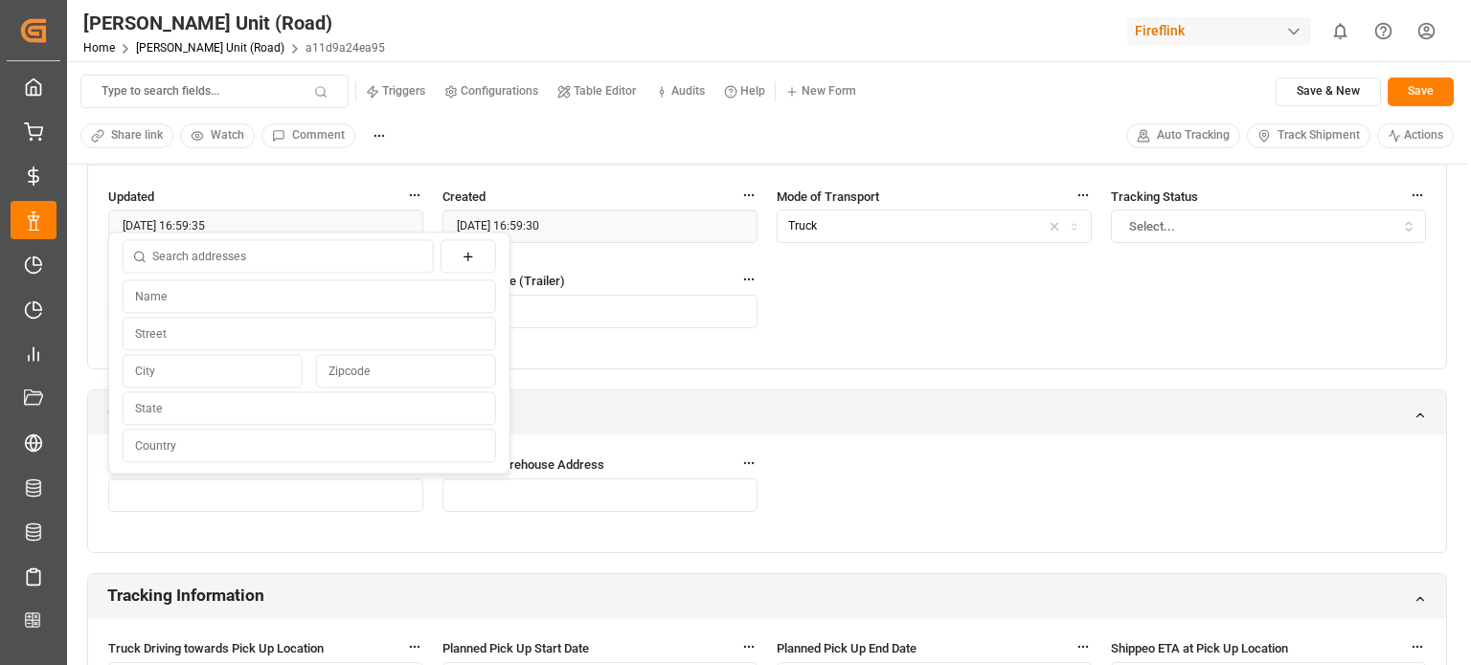
click at [215, 287] on input at bounding box center [309, 297] width 373 height 34
type input "z"
click at [276, 246] on input "button" at bounding box center [278, 256] width 311 height 34
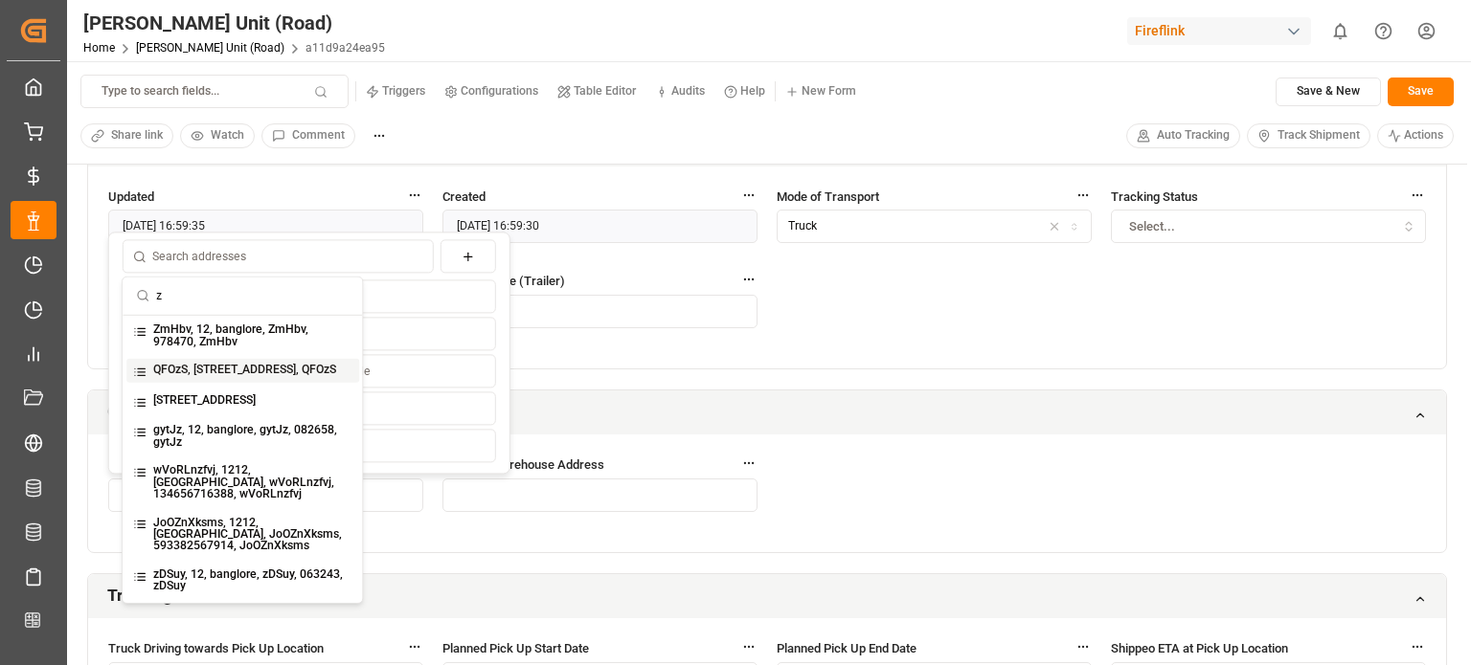
type input "z"
click at [213, 372] on small "QFOzS, 12, banglore, QFOzS, 081043, QFOzS" at bounding box center [244, 370] width 183 height 13
type input "QFOzS, 12, banglore, QFOzS, 081043, QFOzS"
type input "QFOzS"
type input "12"
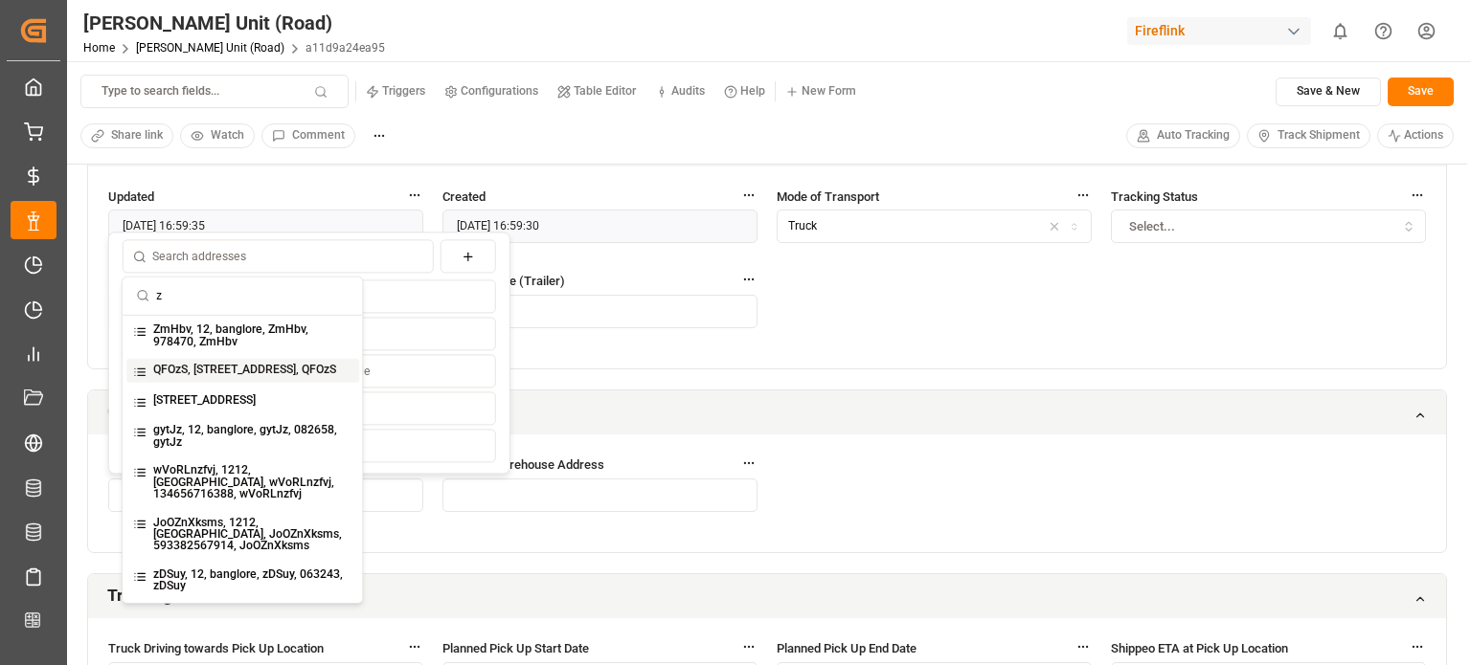
type input "banglore"
type input "081043"
type input "QFOzS"
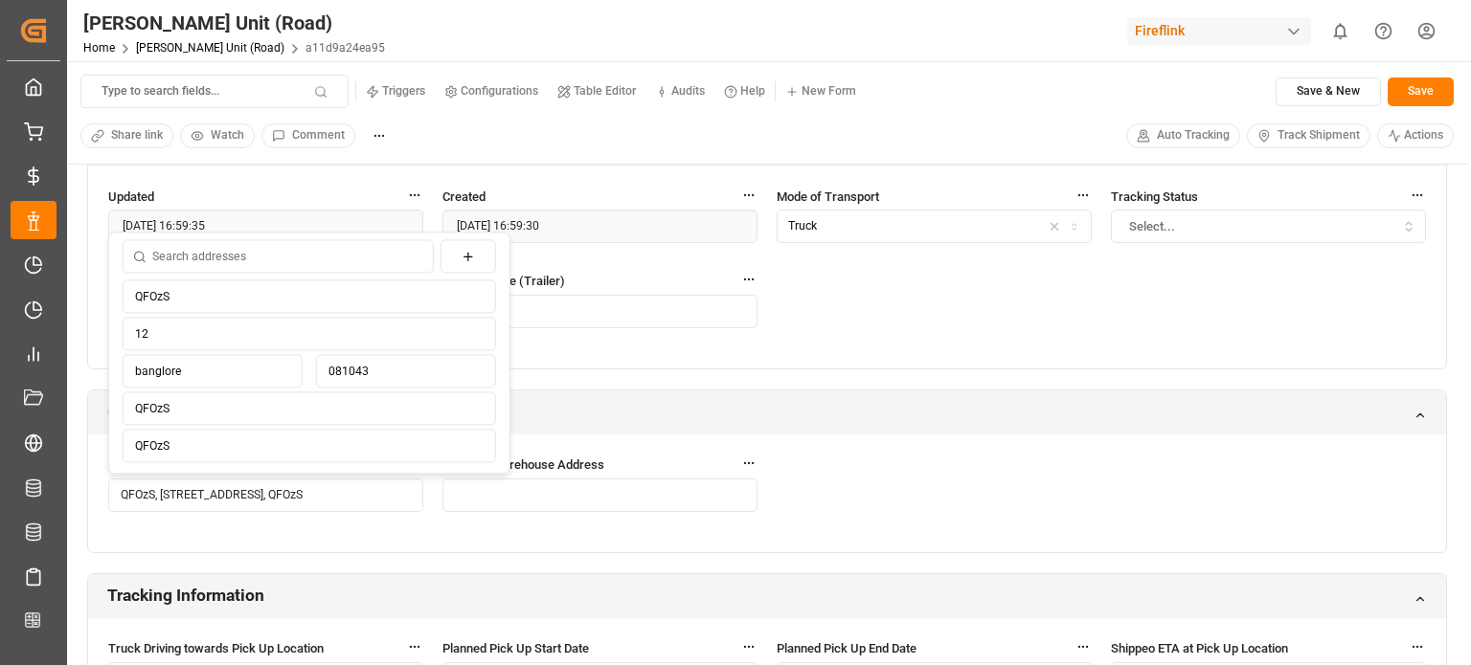
click at [184, 437] on input "QFOzS" at bounding box center [309, 446] width 373 height 34
type input "QF"
click at [629, 302] on input "text" at bounding box center [599, 312] width 315 height 34
type input "QFOzS, [STREET_ADDRESS], QF"
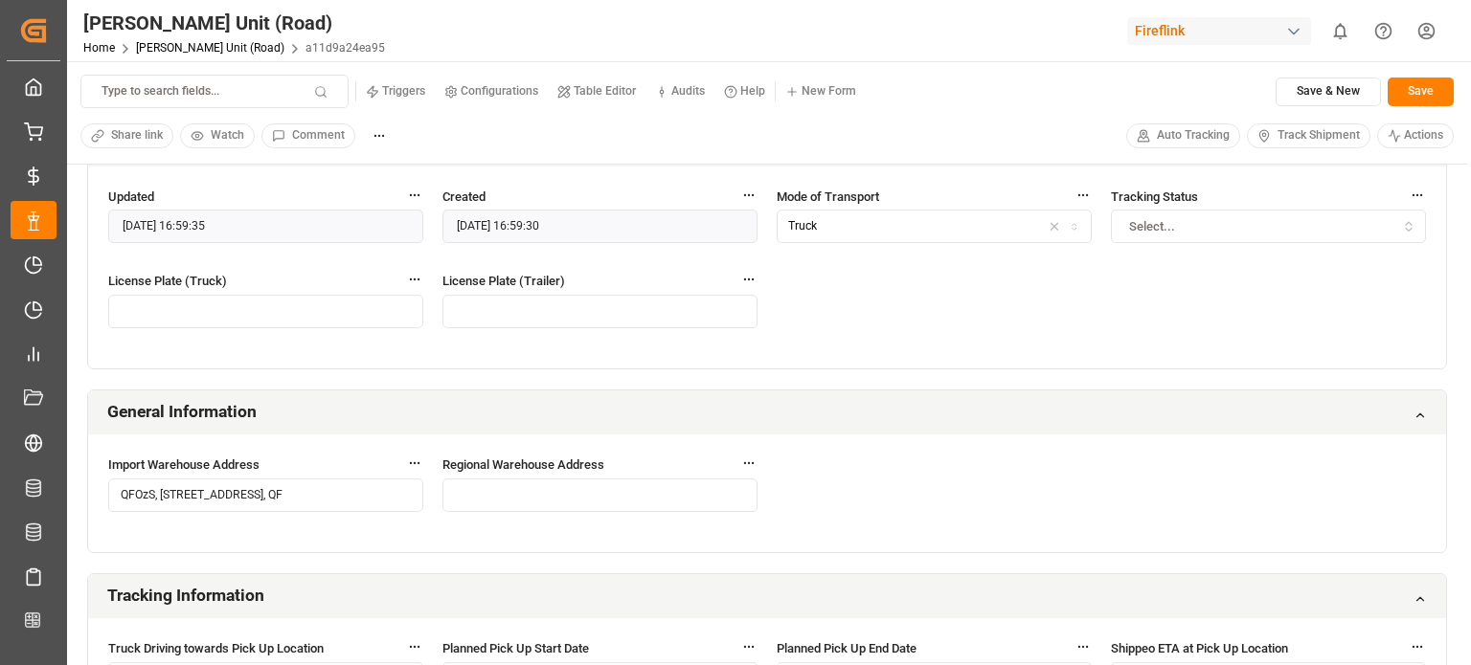
click at [299, 305] on input "text" at bounding box center [265, 312] width 315 height 34
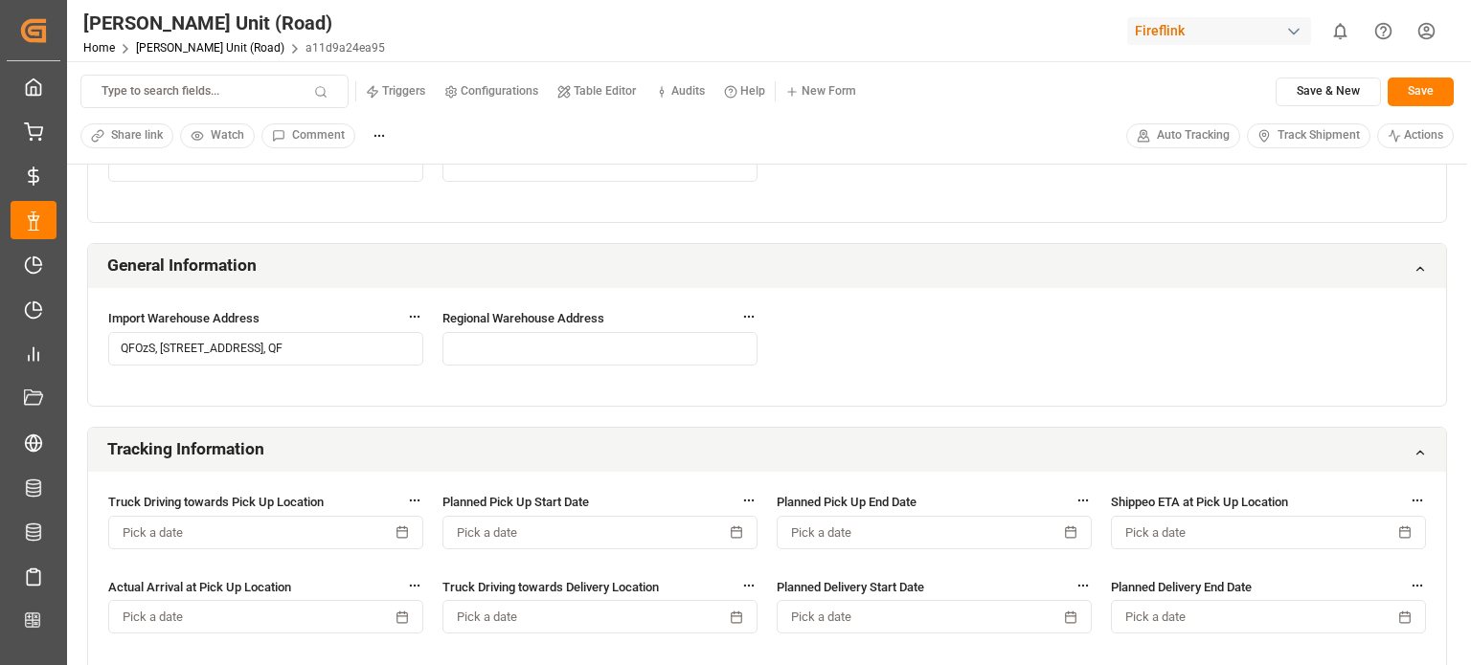
scroll to position [299, 0]
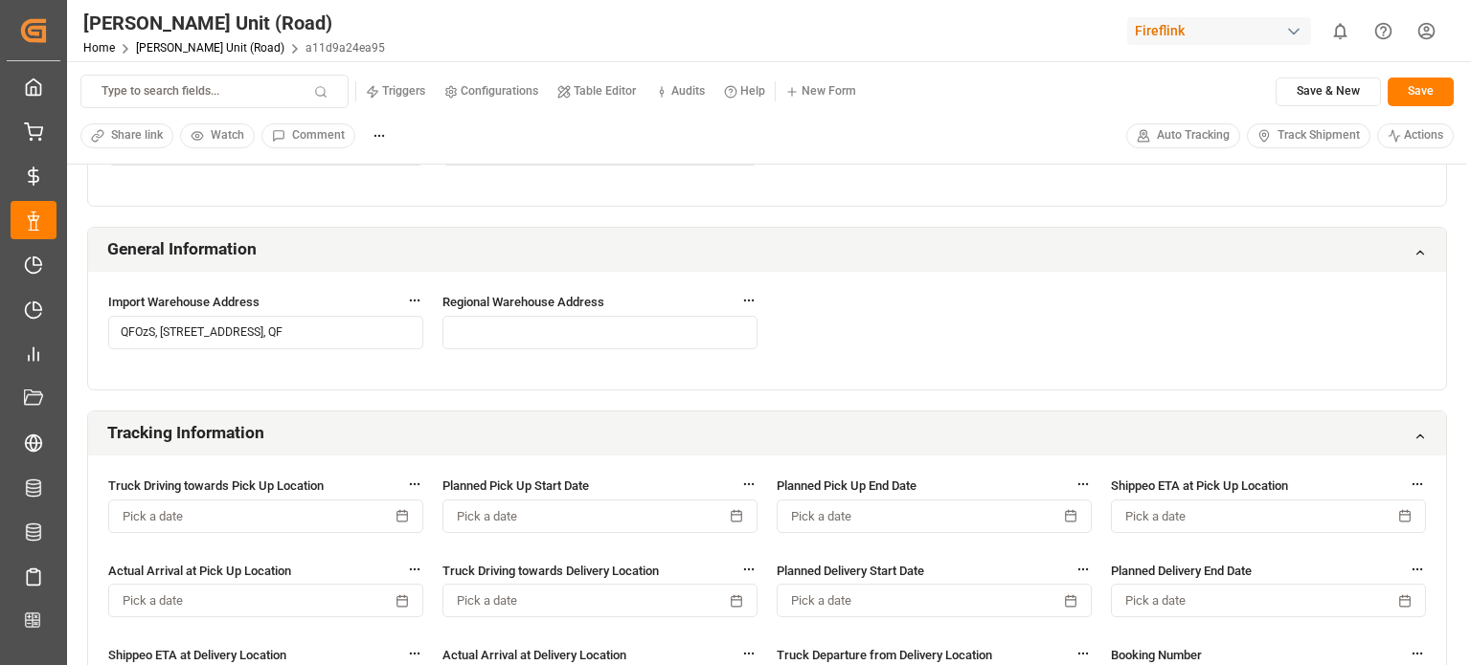
click at [556, 345] on input "button" at bounding box center [599, 333] width 315 height 34
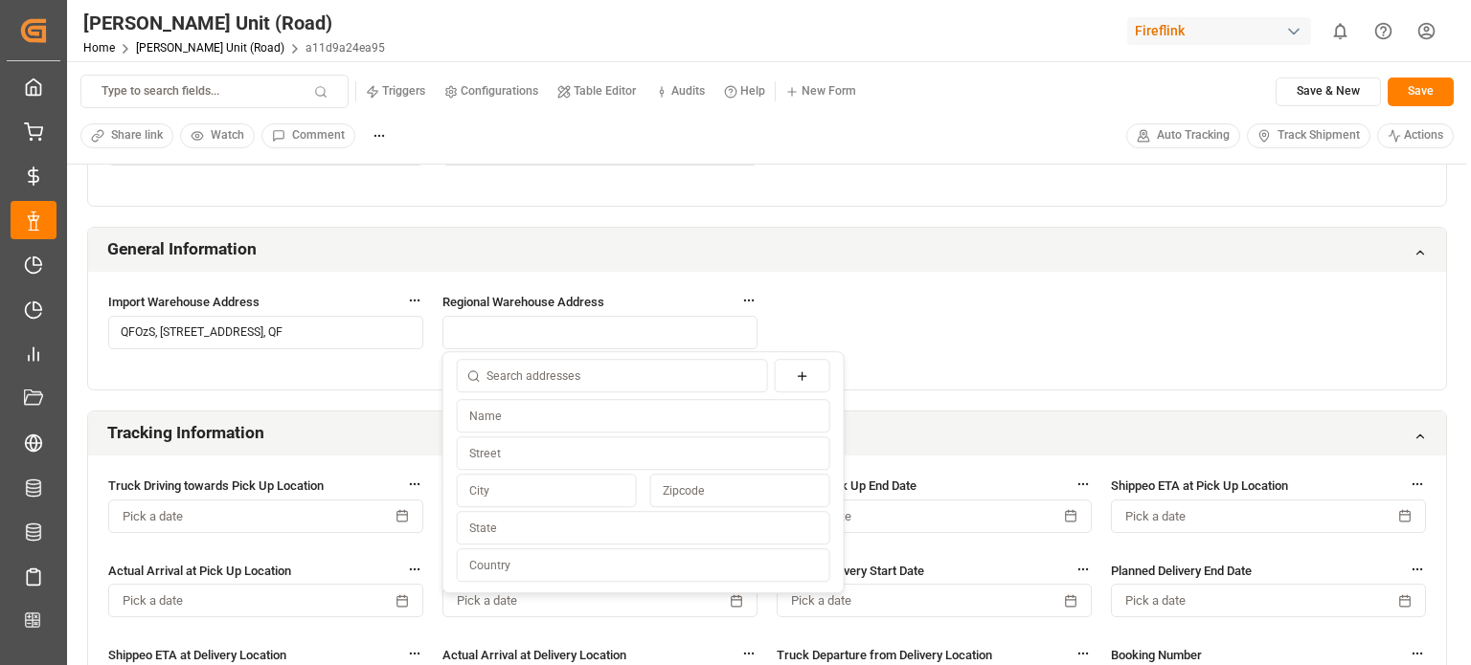
click at [516, 370] on input "button" at bounding box center [612, 376] width 311 height 34
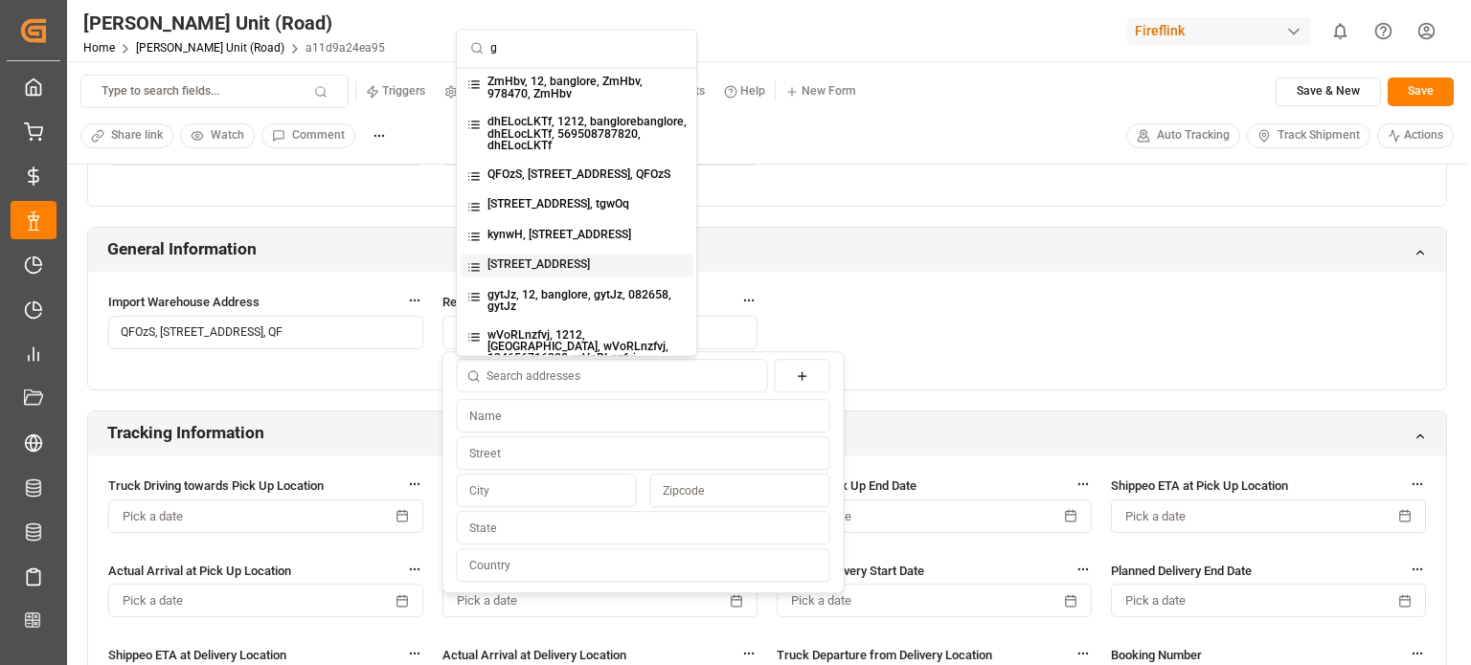
type input "g"
click at [541, 251] on div "kynwH, 12, banglore, kynwH, 879496, kynwH" at bounding box center [576, 235] width 239 height 31
click at [530, 278] on div "xczSr, 12, banglore, xczSr, 890079, xczSr" at bounding box center [577, 266] width 233 height 24
type input "xczSr, 12, banglore, xczSr, 890079, xczSr"
type input "xczSr"
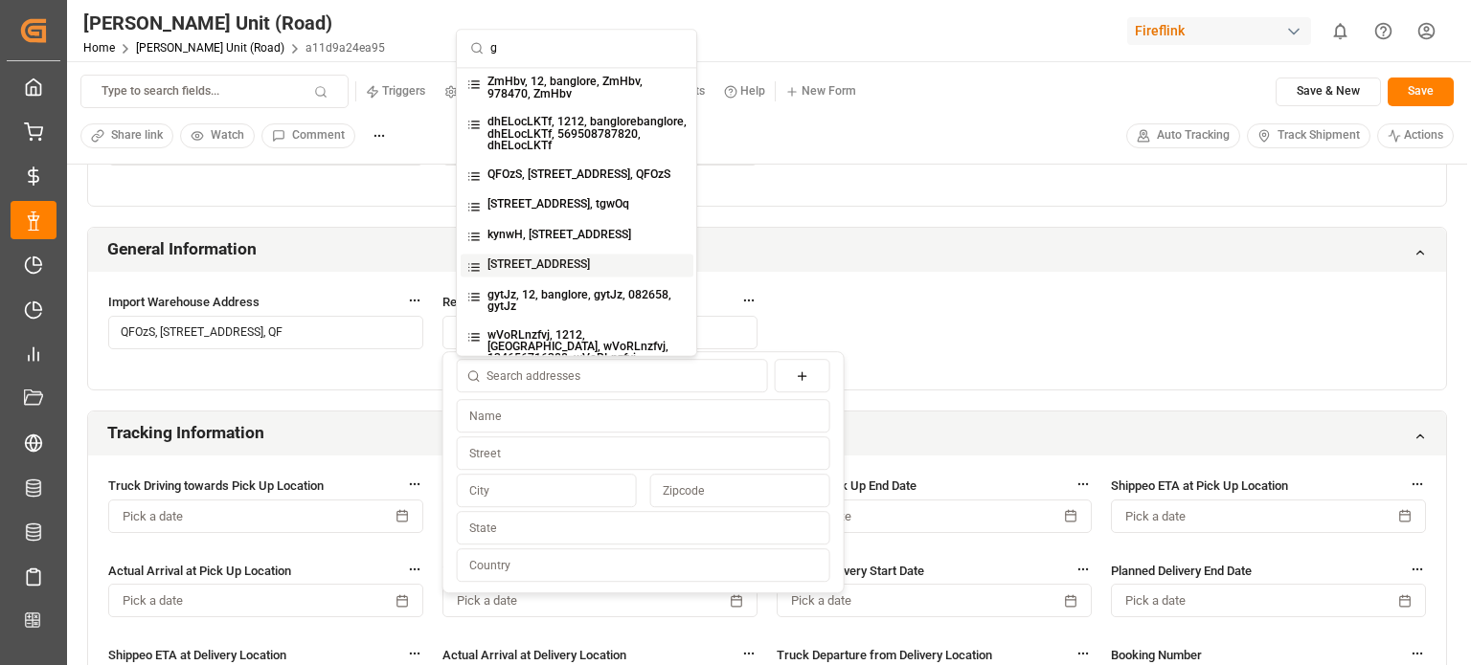
type input "12"
type input "banglore"
type input "890079"
type input "xczSr"
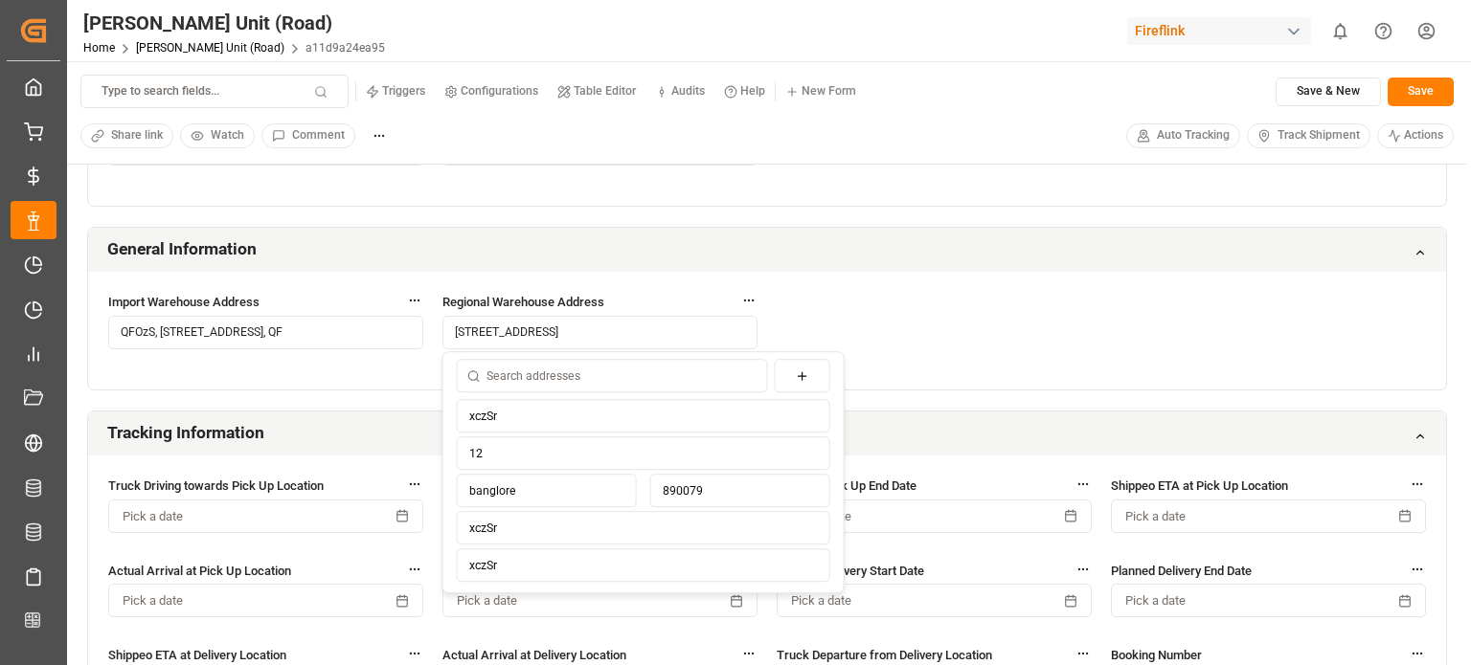
click at [506, 584] on div "xczSr 12 banglore 890079 xczSr xczSr" at bounding box center [643, 472] width 402 height 242
click at [516, 566] on input "xczSr" at bounding box center [643, 566] width 373 height 34
type input "xc"
click at [1015, 337] on div "Import Warehouse Address QFOzS, 12, banglore, QFOzS, 081043, QF Regional Wareho…" at bounding box center [767, 331] width 1358 height 118
type input "[STREET_ADDRESS]"
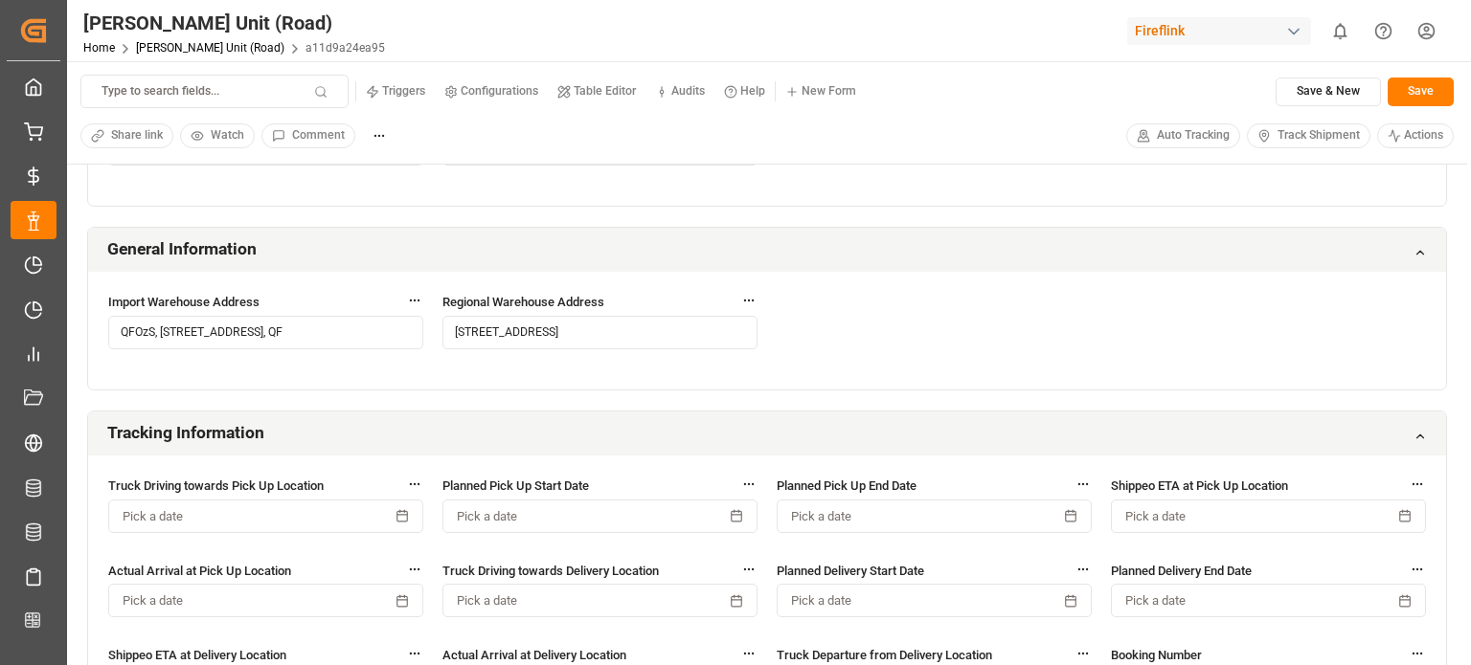
click at [565, 493] on span "Planned Pick Up Start Date" at bounding box center [515, 486] width 146 height 20
click at [564, 505] on button "Pick a date" at bounding box center [599, 517] width 315 height 34
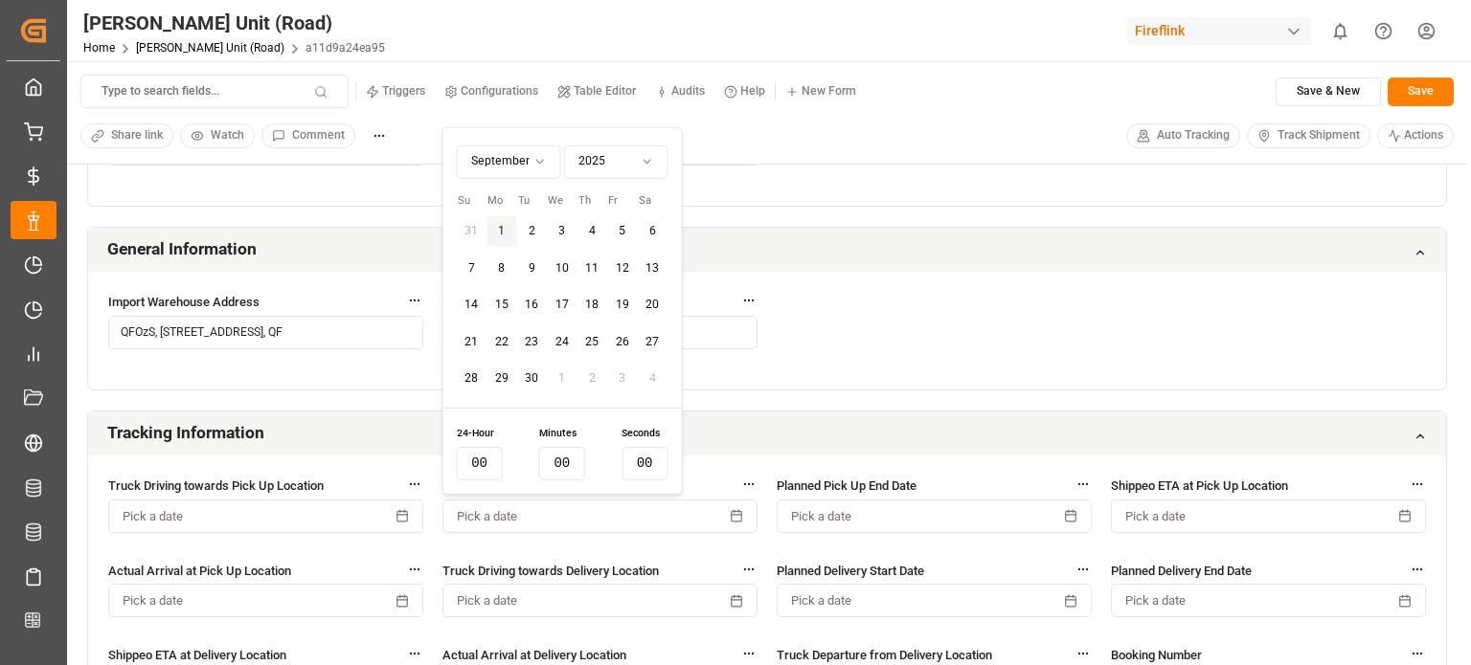
click at [486, 227] on button "1" at bounding box center [501, 231] width 30 height 30
type input "17"
type input "01"
type input "40"
click at [845, 512] on span "Pick a date" at bounding box center [821, 516] width 60 height 17
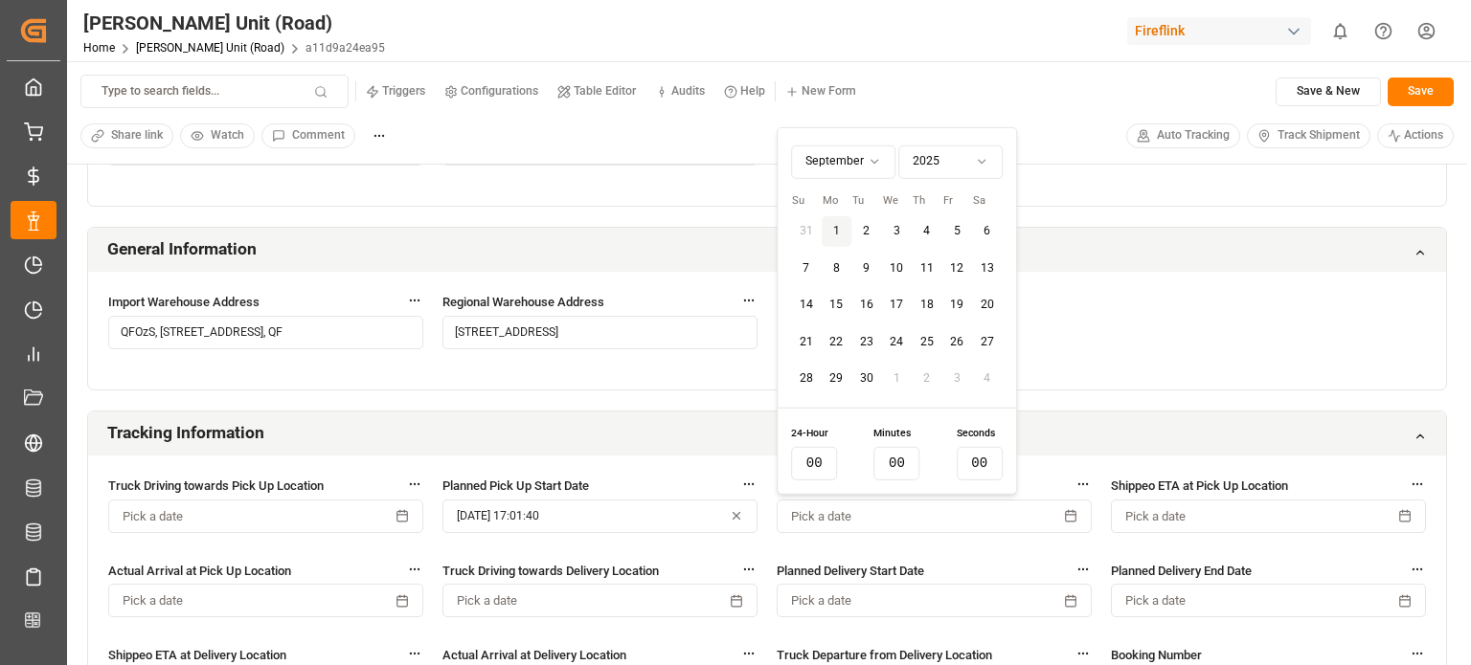
click at [863, 233] on button "2" at bounding box center [866, 231] width 31 height 30
type input "17"
type input "01"
type input "43"
click at [843, 593] on span "Pick a date" at bounding box center [821, 601] width 60 height 17
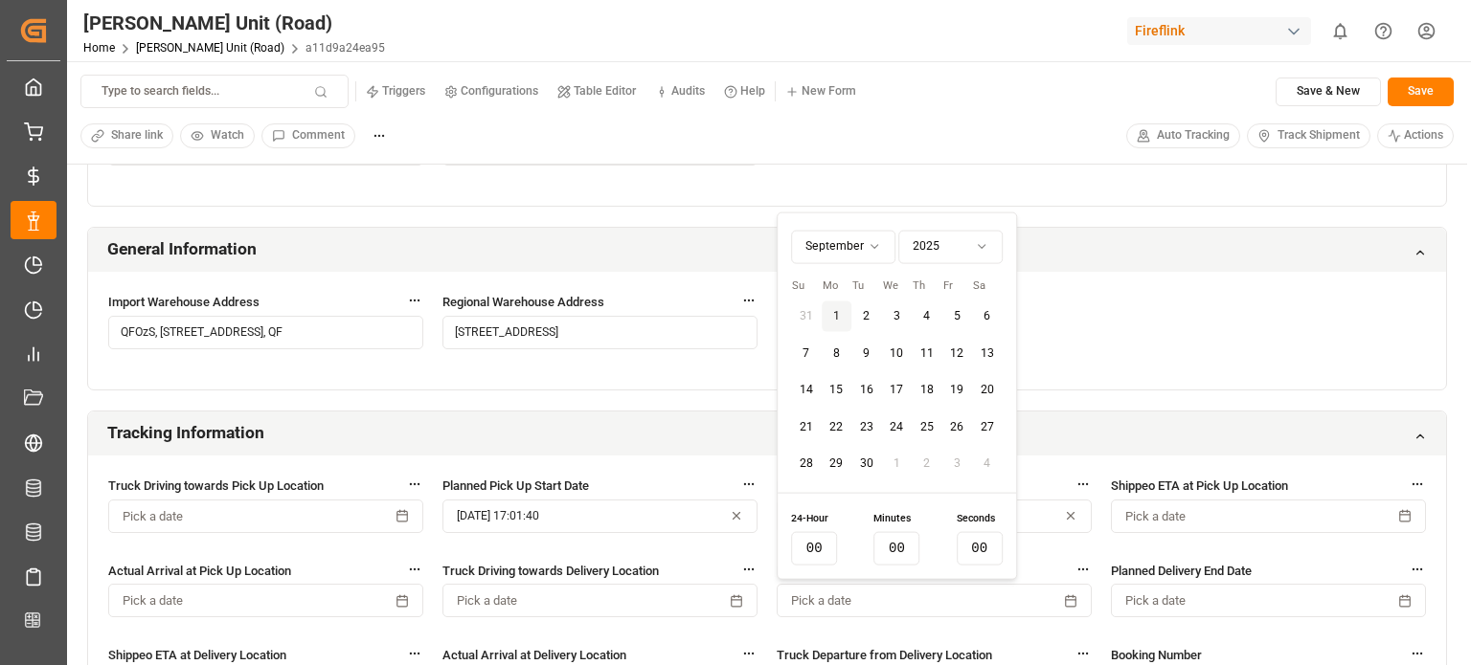
click at [897, 324] on button "3" at bounding box center [897, 317] width 31 height 31
type input "17"
type input "01"
type input "47"
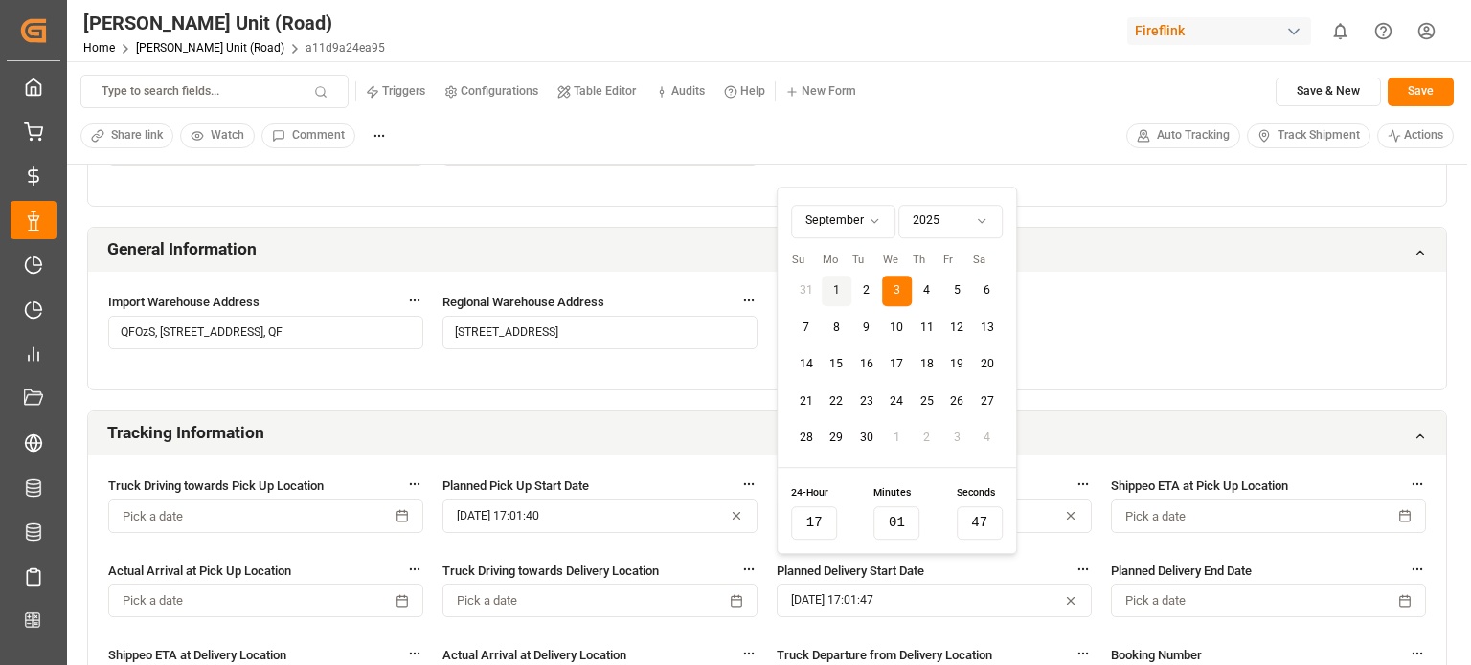
scroll to position [523, 0]
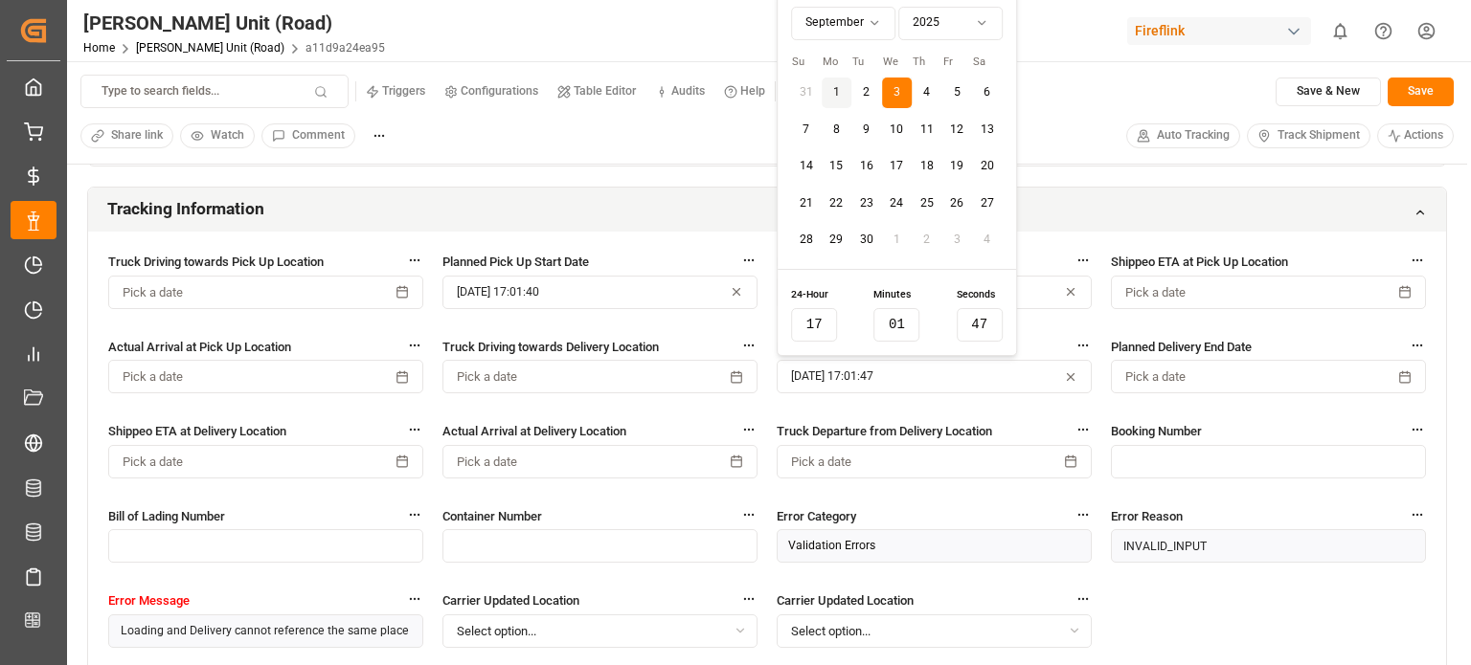
click at [1195, 379] on button "Pick a date" at bounding box center [1268, 377] width 315 height 34
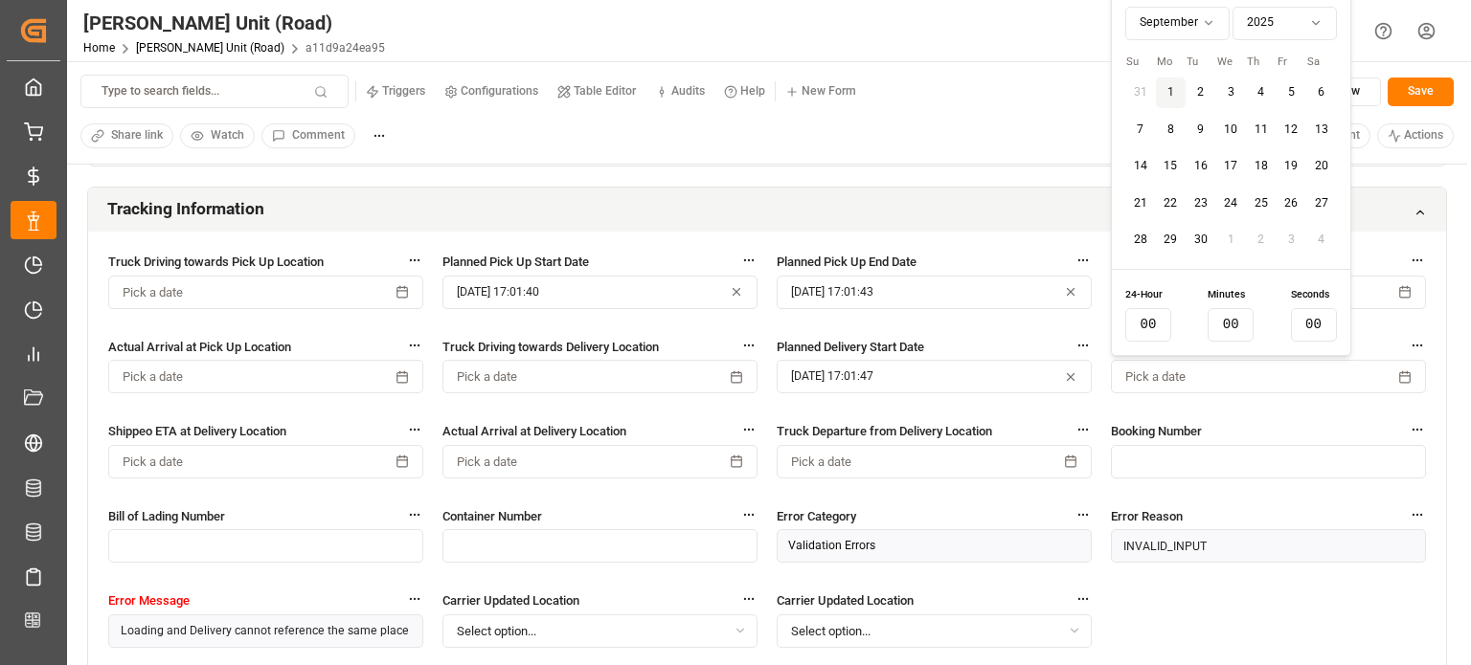
click at [1264, 82] on button "4" at bounding box center [1261, 93] width 31 height 31
type input "17"
type input "01"
type input "50"
click at [1417, 83] on button "Save" at bounding box center [1420, 92] width 66 height 29
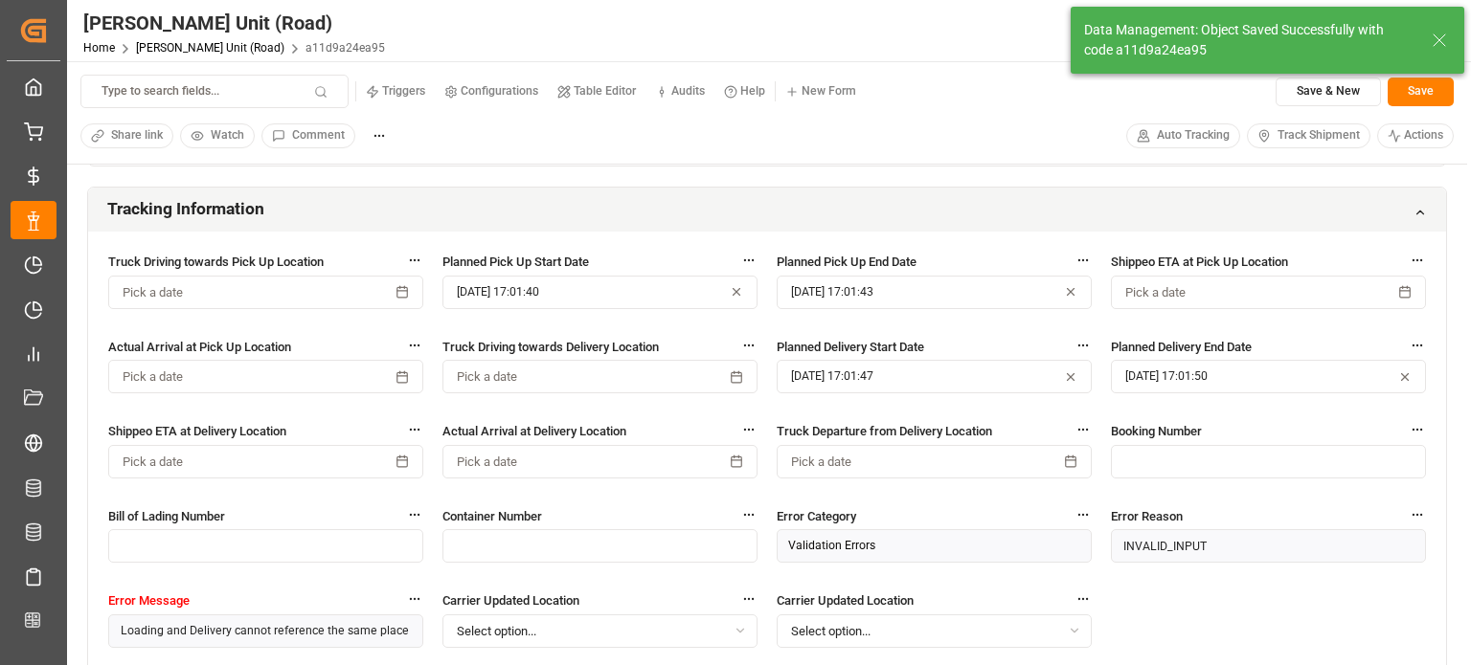
click at [1185, 131] on span "Auto Tracking" at bounding box center [1193, 135] width 73 height 17
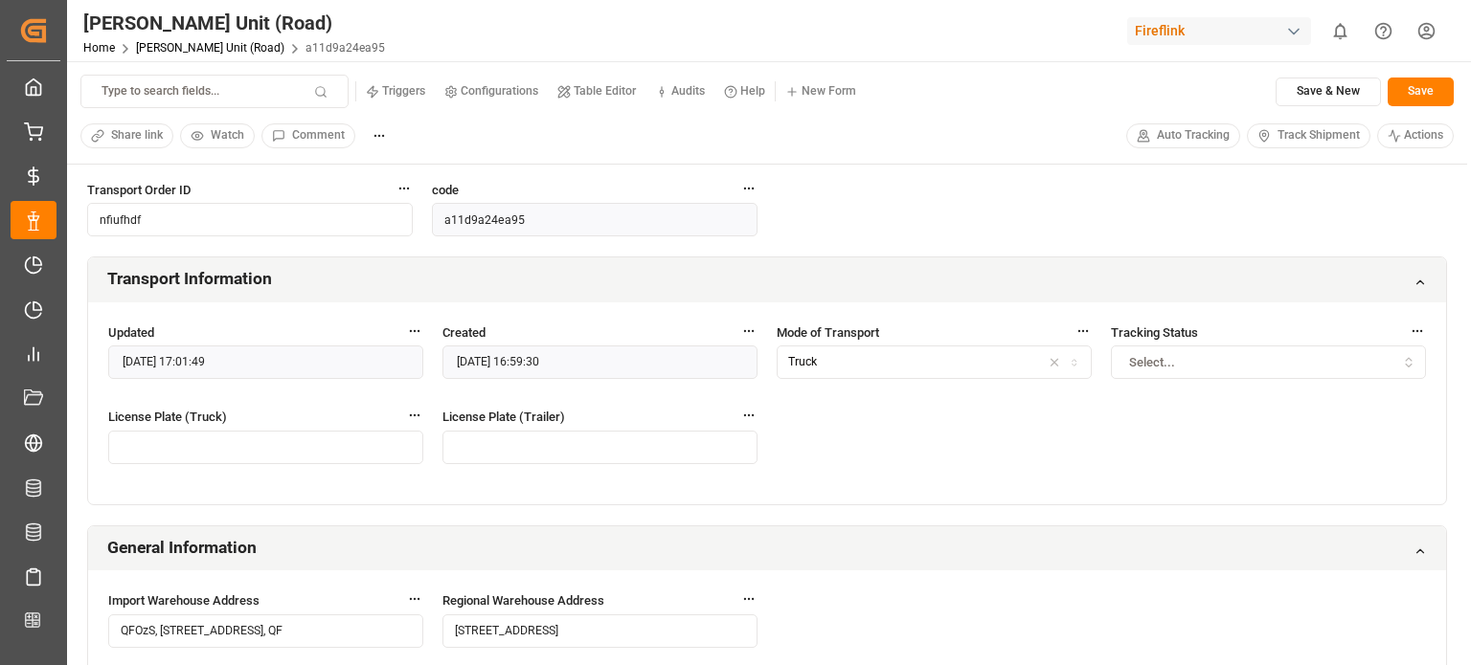
click at [174, 203] on input "nfiufhdf" at bounding box center [250, 220] width 326 height 34
type input "nfiufhdf4tgh"
click at [1411, 91] on button "Save" at bounding box center [1420, 92] width 66 height 29
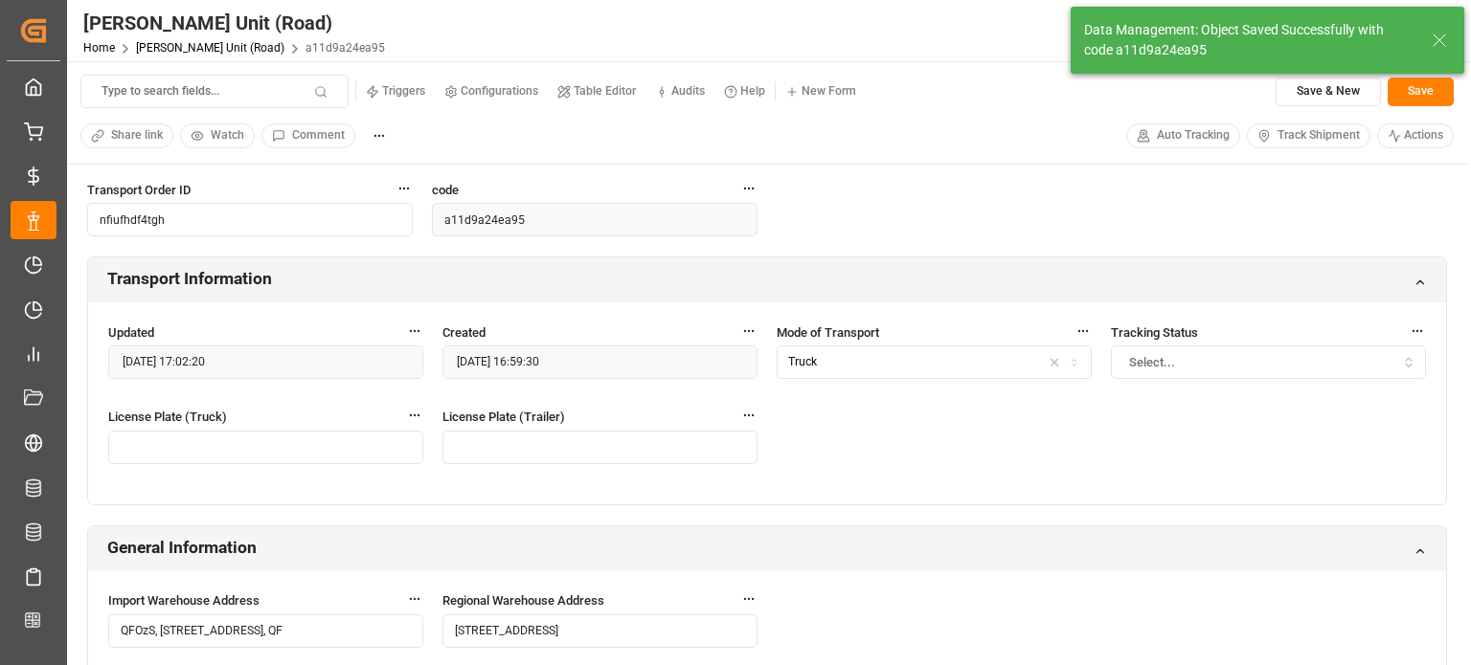
click at [1218, 141] on span "Auto Tracking" at bounding box center [1193, 135] width 73 height 17
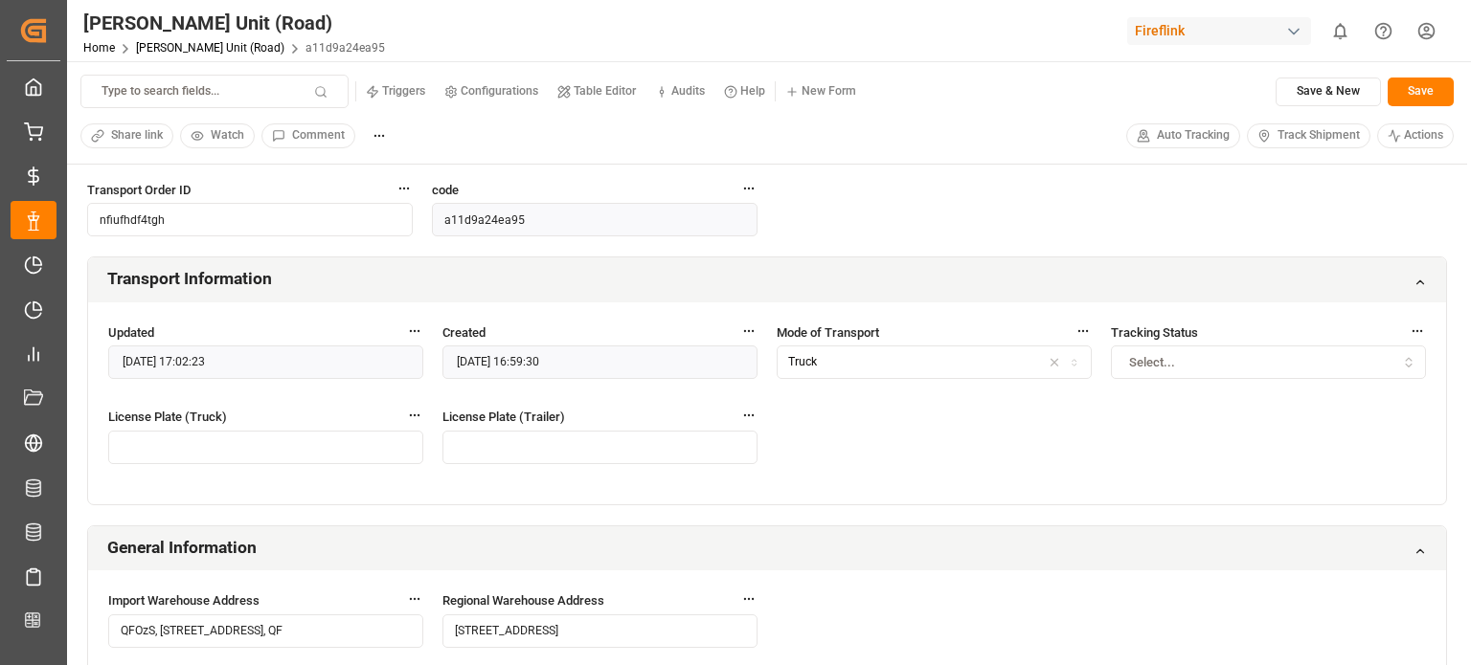
click at [121, 238] on div "Transport Order ID nfiufhdf4tgh" at bounding box center [250, 219] width 326 height 78
click at [126, 202] on div "Transport Order ID nfiufhdf4tgh" at bounding box center [250, 219] width 326 height 78
click at [126, 218] on input "nfiufhdf4tgh" at bounding box center [250, 220] width 326 height 34
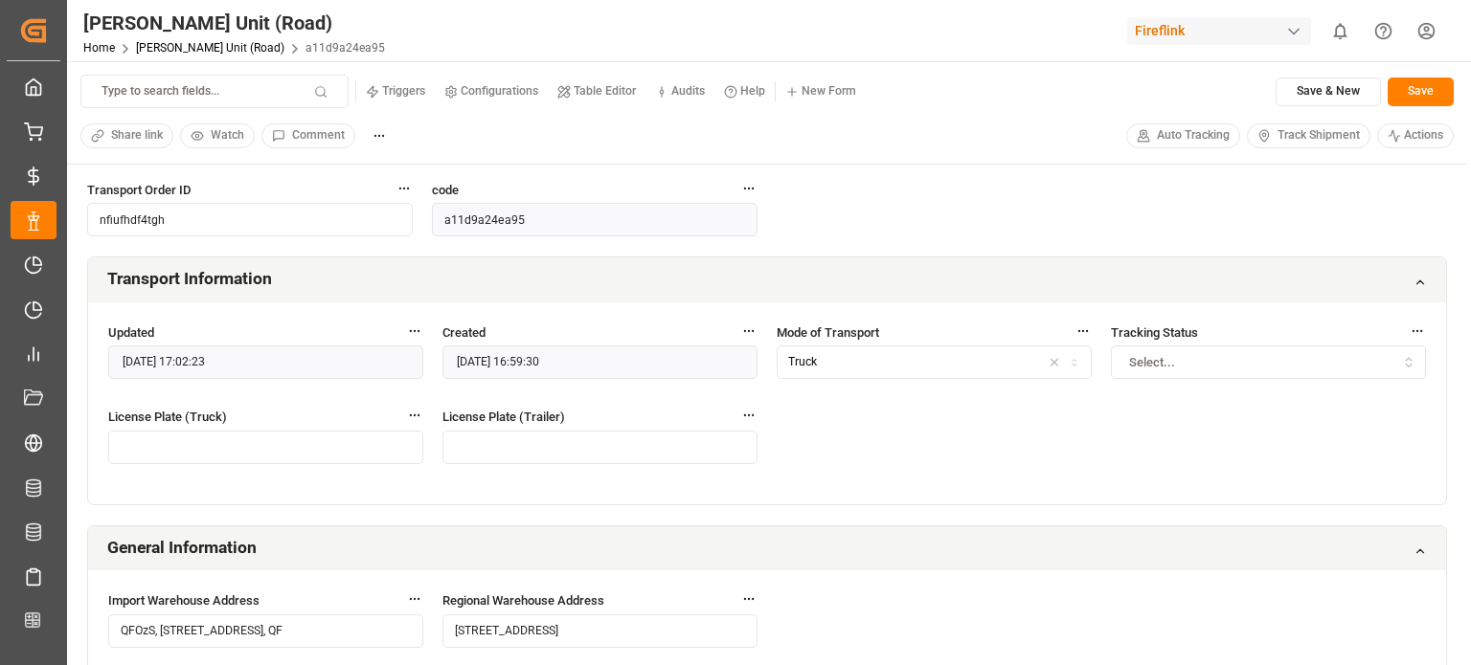
click at [1142, 122] on div "Share link Watch Comment Auto Tracking Track Shipment Actions" at bounding box center [766, 136] width 1373 height 29
click at [1173, 128] on span "Auto Tracking" at bounding box center [1193, 135] width 73 height 17
